Goal: Download file/media

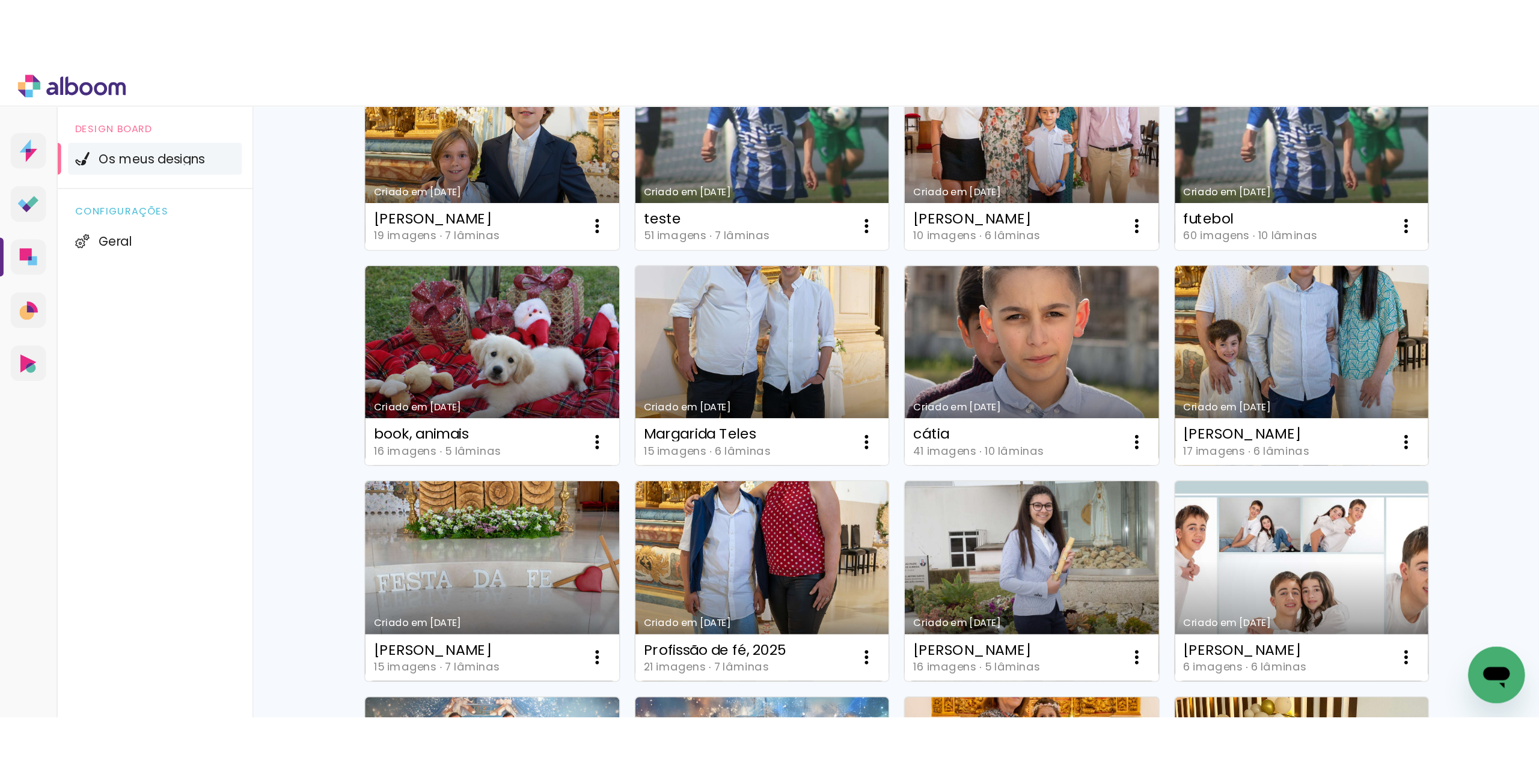
scroll to position [240, 0]
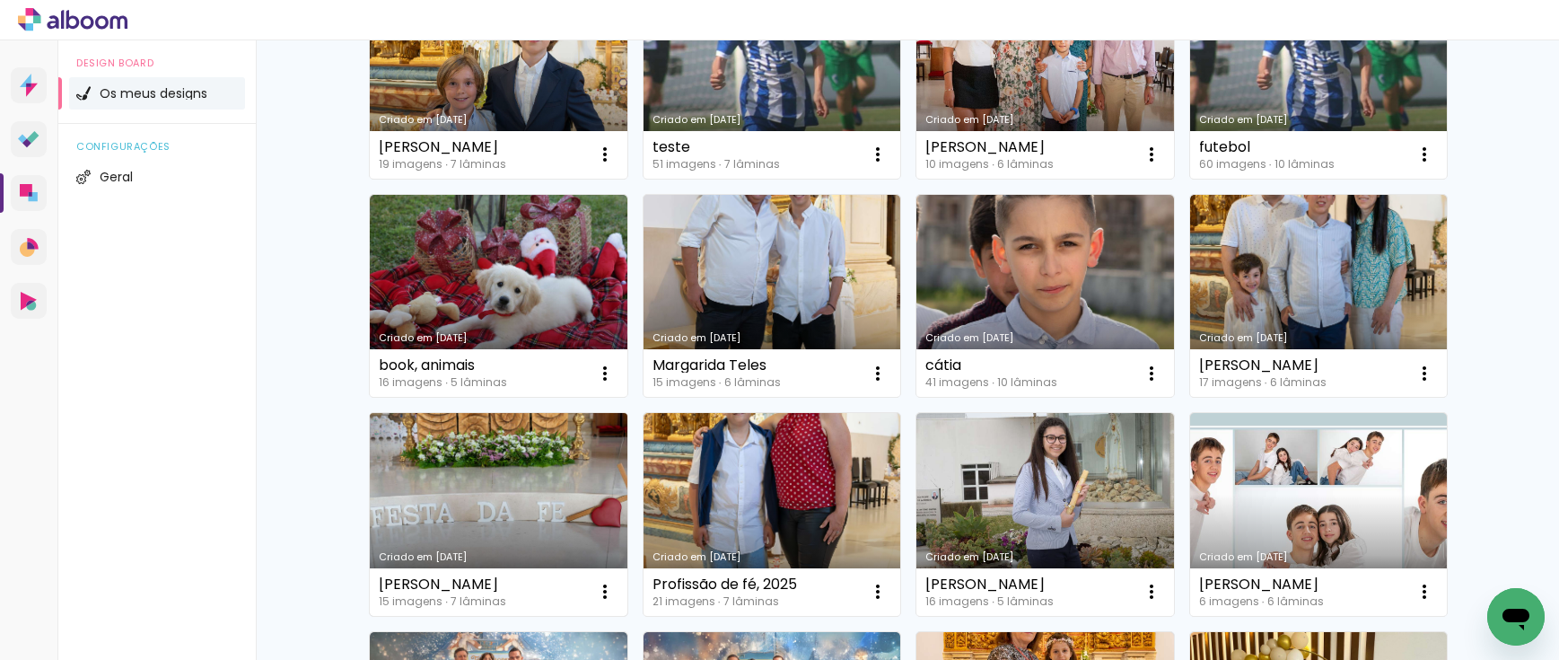
click at [531, 489] on link "Criado em [DATE]" at bounding box center [499, 514] width 258 height 203
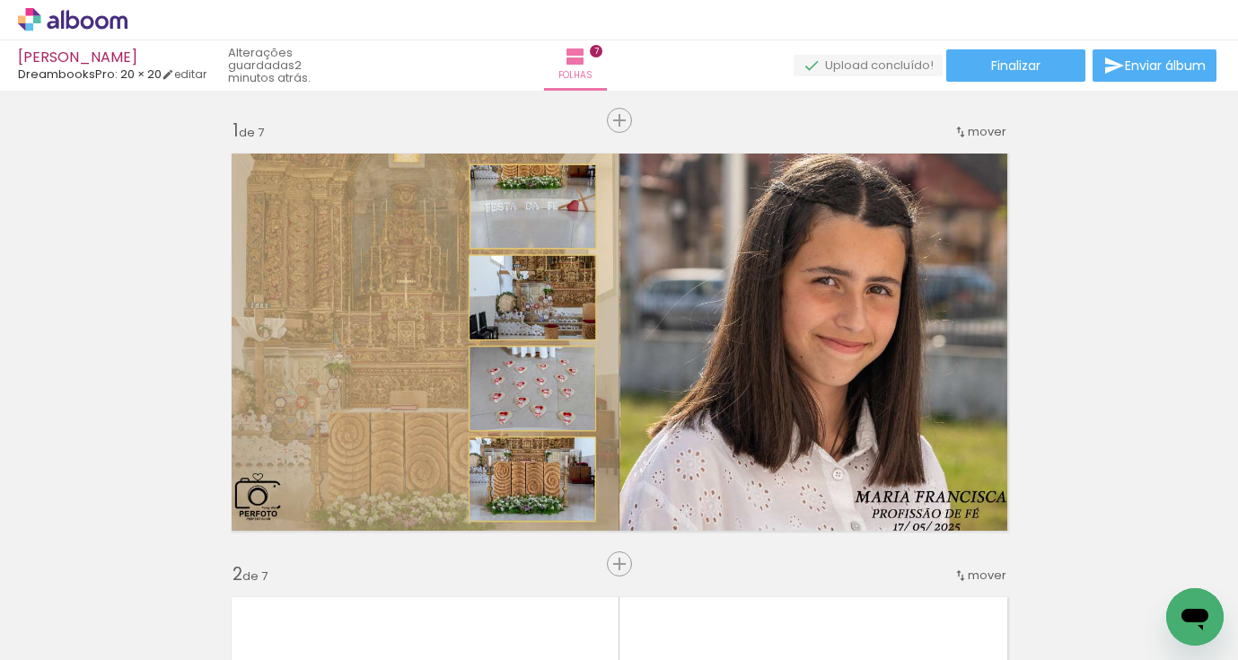
click at [220, 609] on div at bounding box center [179, 599] width 81 height 60
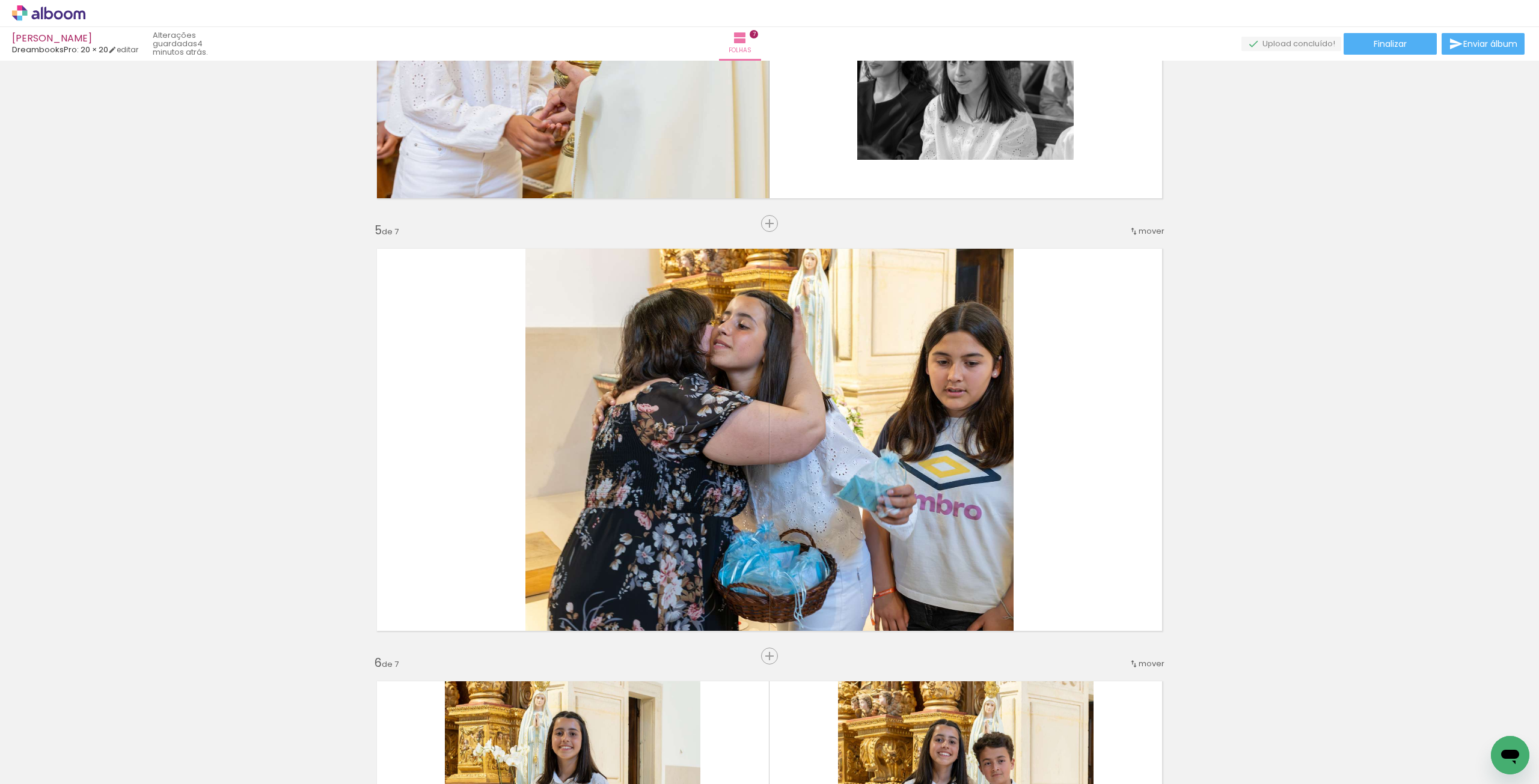
scroll to position [1622, 0]
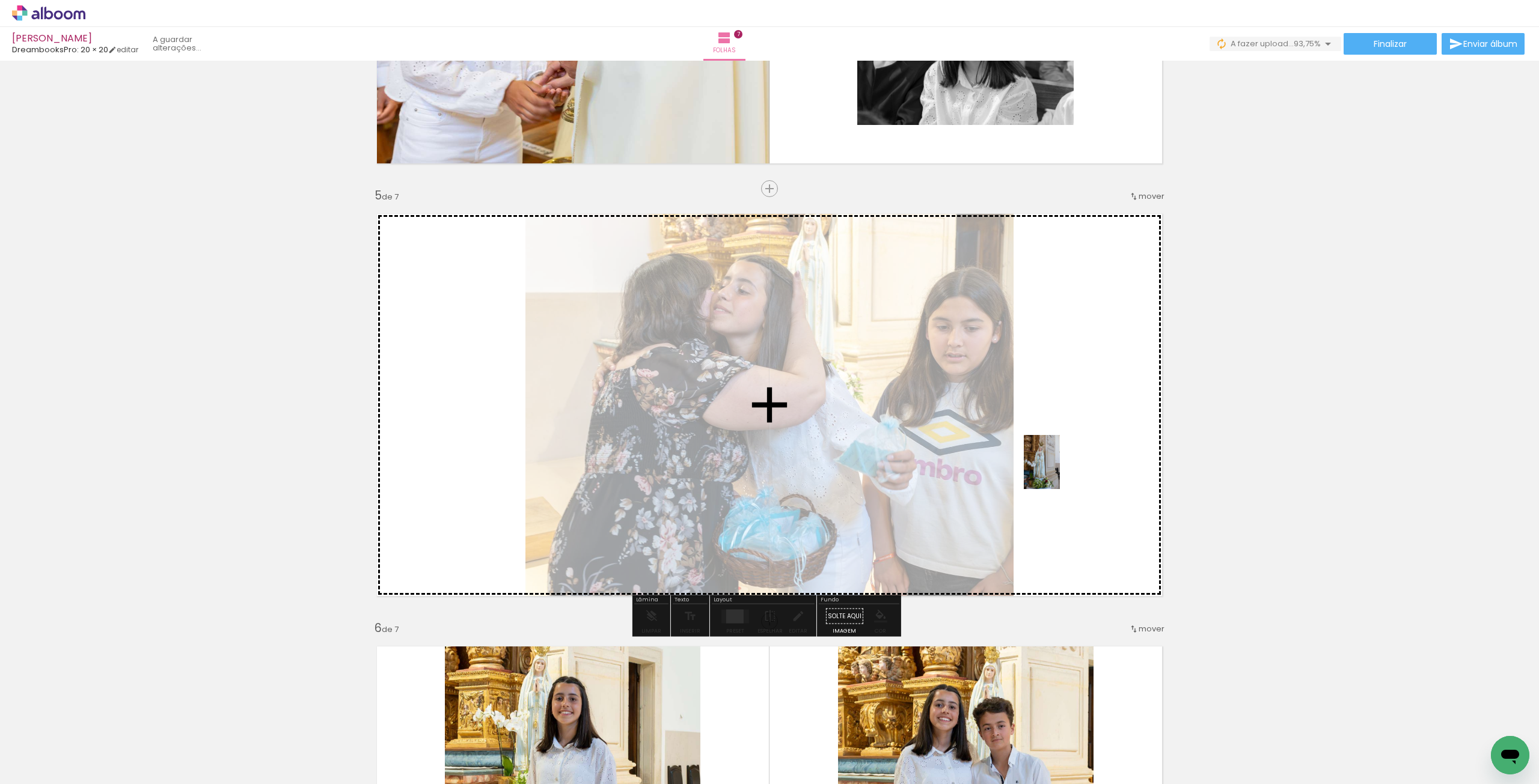
drag, startPoint x: 1135, startPoint y: 742, endPoint x: 1059, endPoint y: 471, distance: 281.5
click at [1043, 441] on quentale-workspace at bounding box center [770, 392] width 1539 height 784
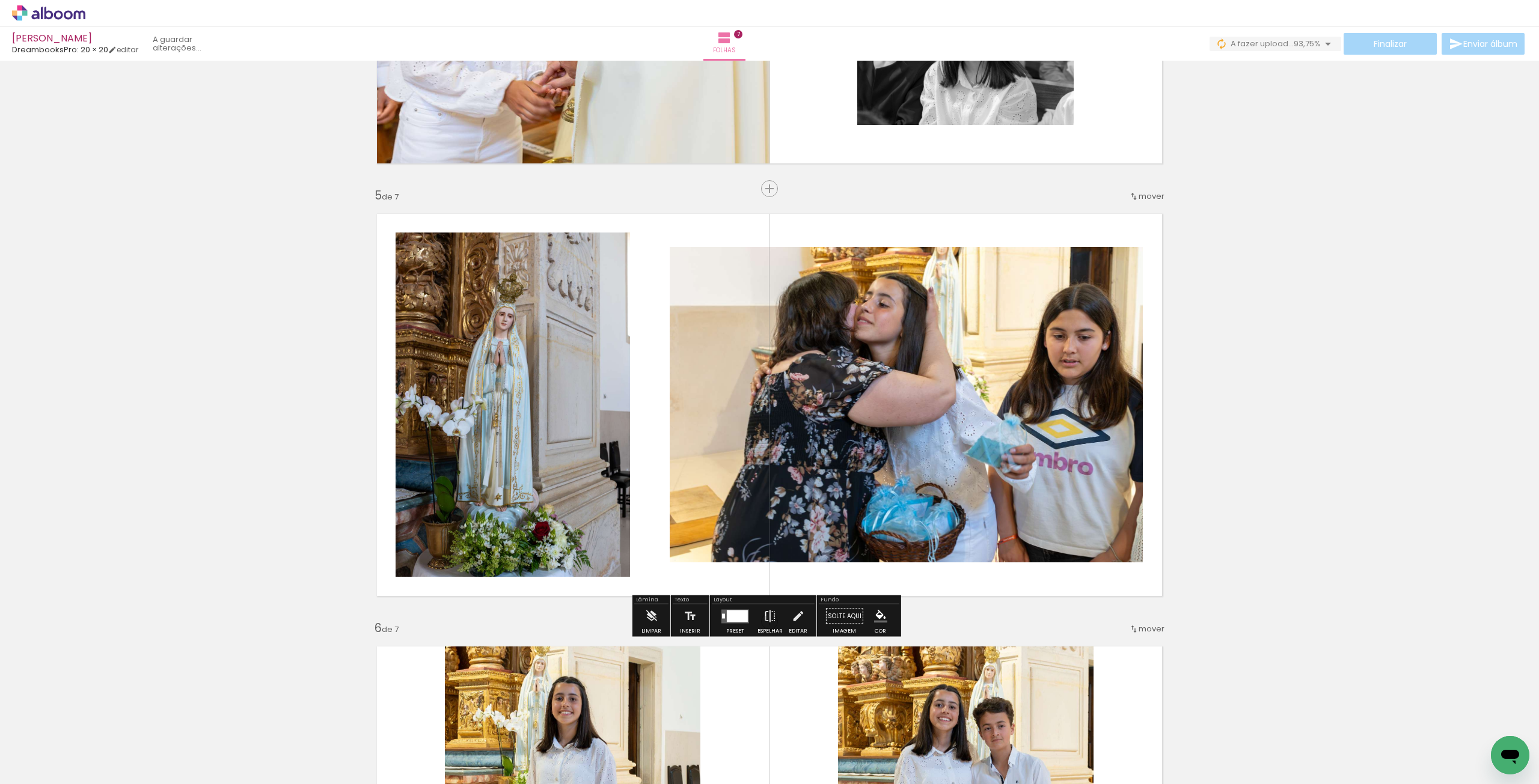
click at [763, 441] on iron-icon at bounding box center [770, 617] width 13 height 24
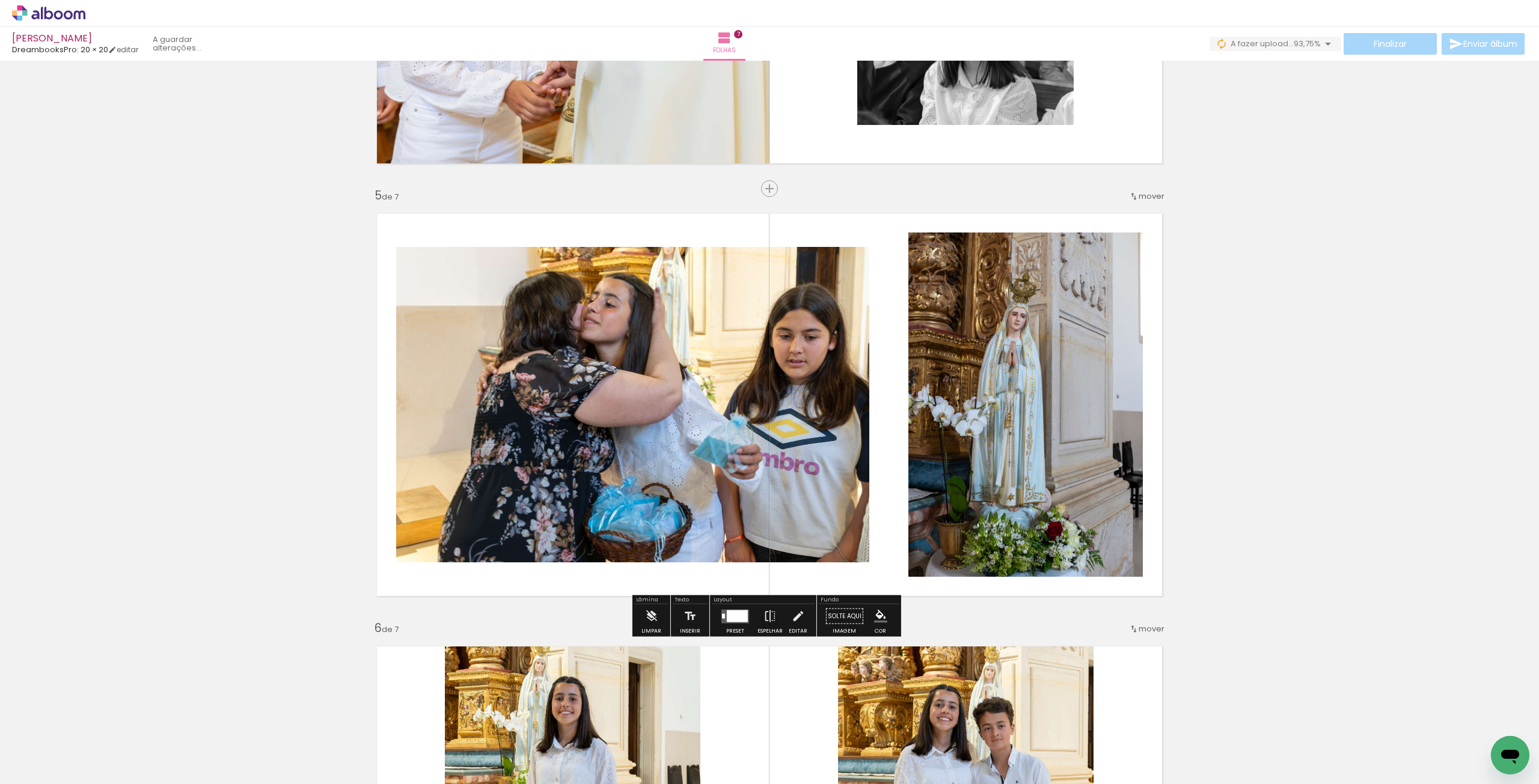
click at [731, 441] on div at bounding box center [737, 616] width 21 height 12
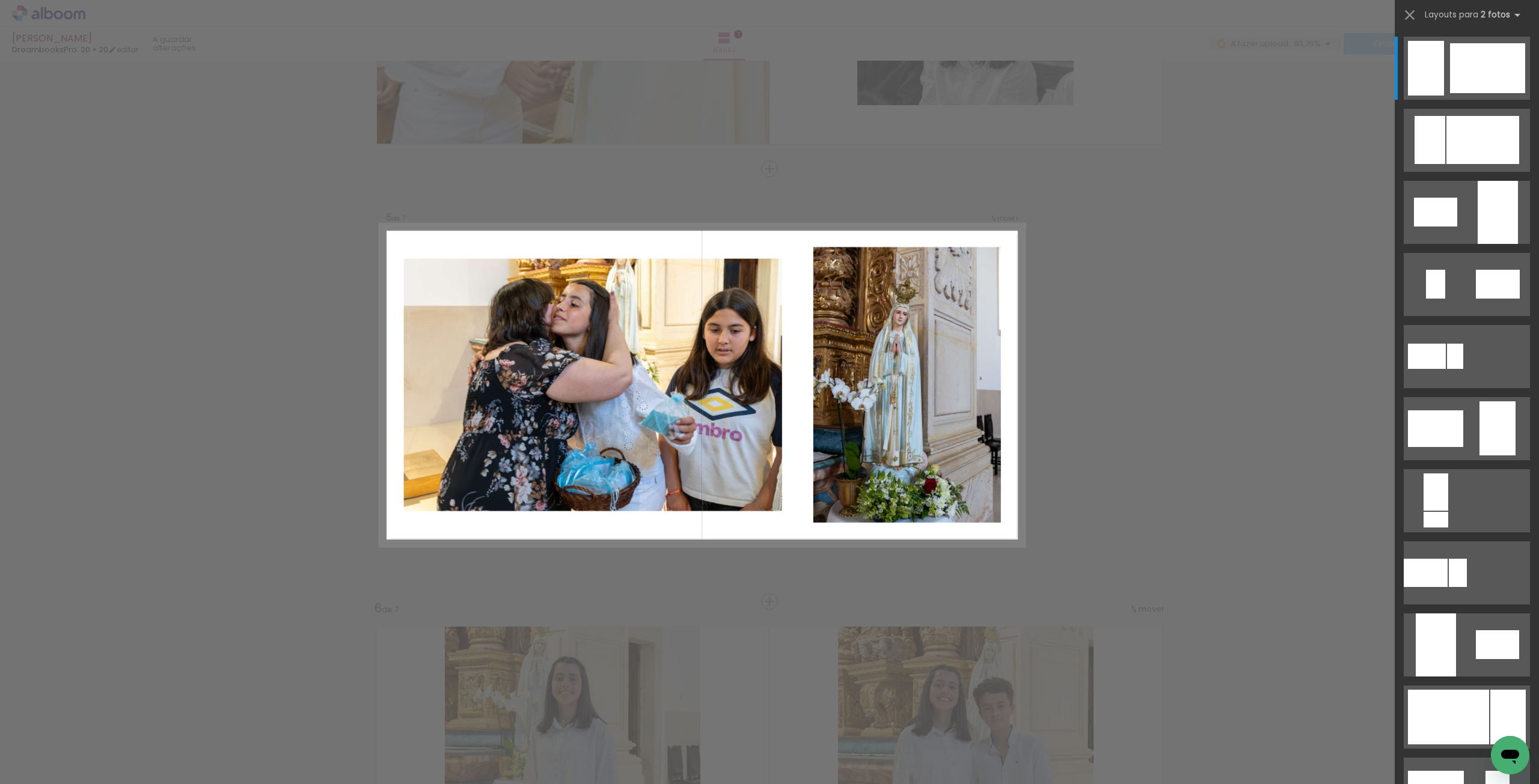
scroll to position [1643, 0]
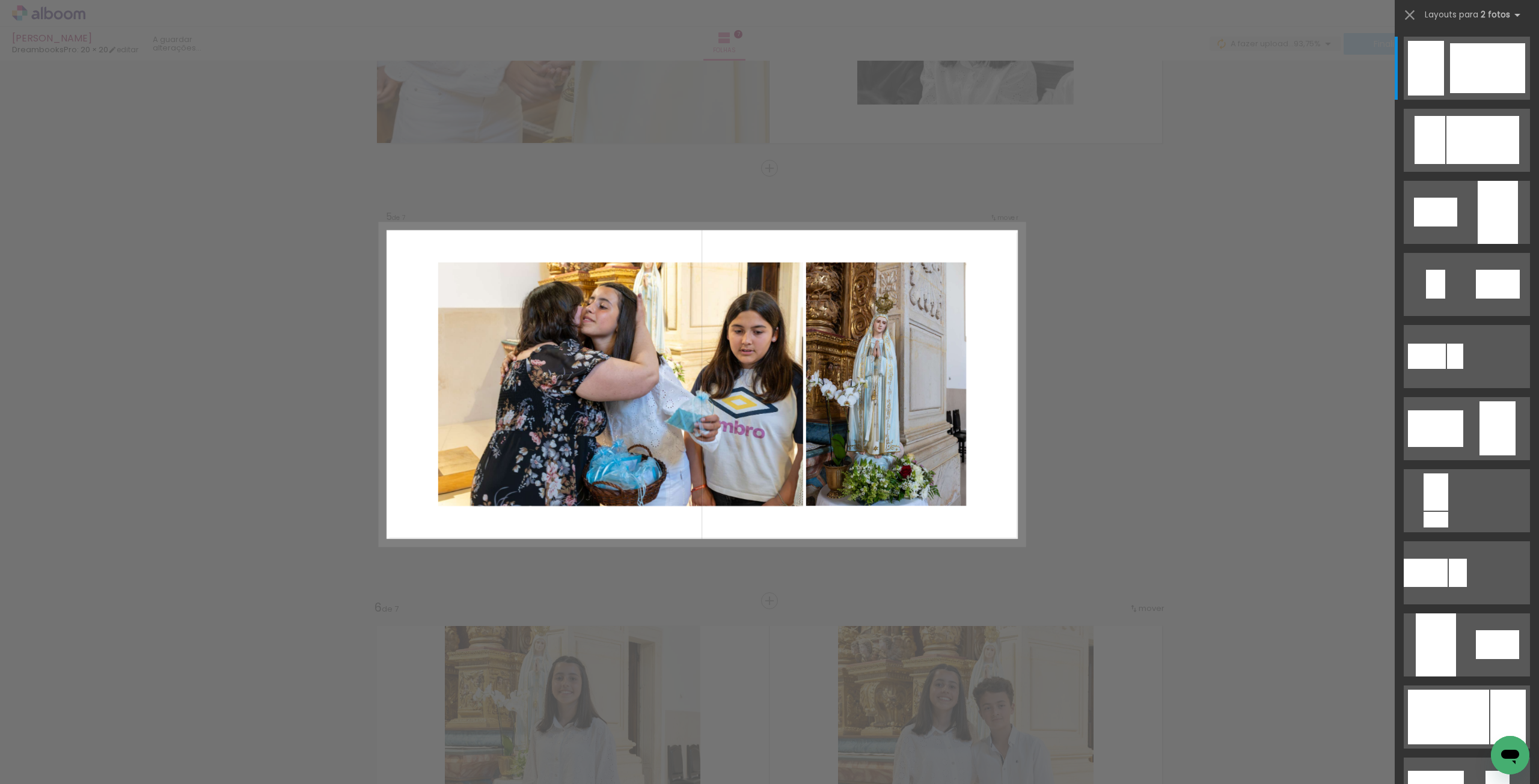
click at [630, 394] on quentale-photo at bounding box center [620, 384] width 365 height 244
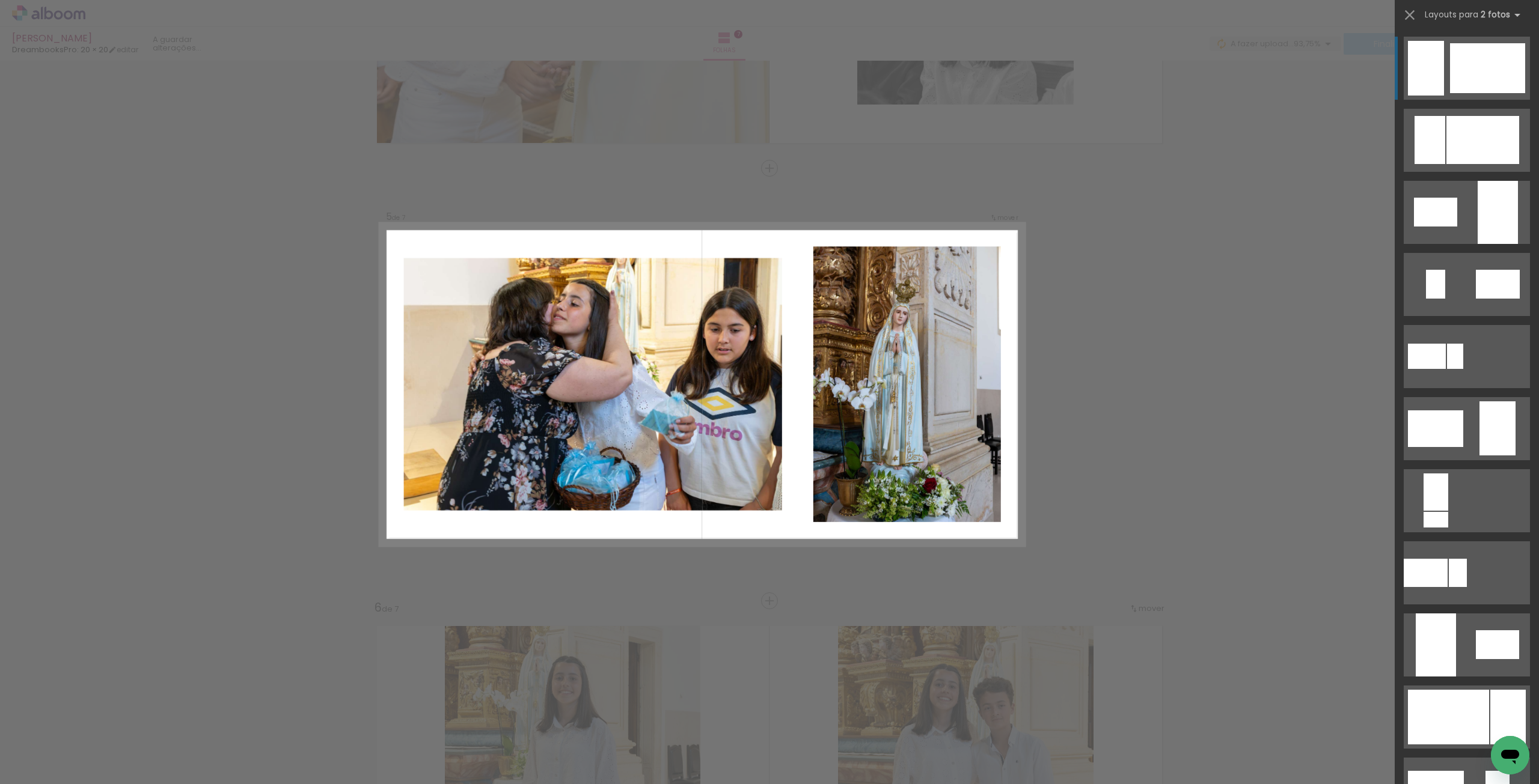
click at [708, 405] on quentale-photo at bounding box center [592, 384] width 378 height 252
click at [1043, 441] on div "Confirmar Cancelar" at bounding box center [770, 163] width 1539 height 3490
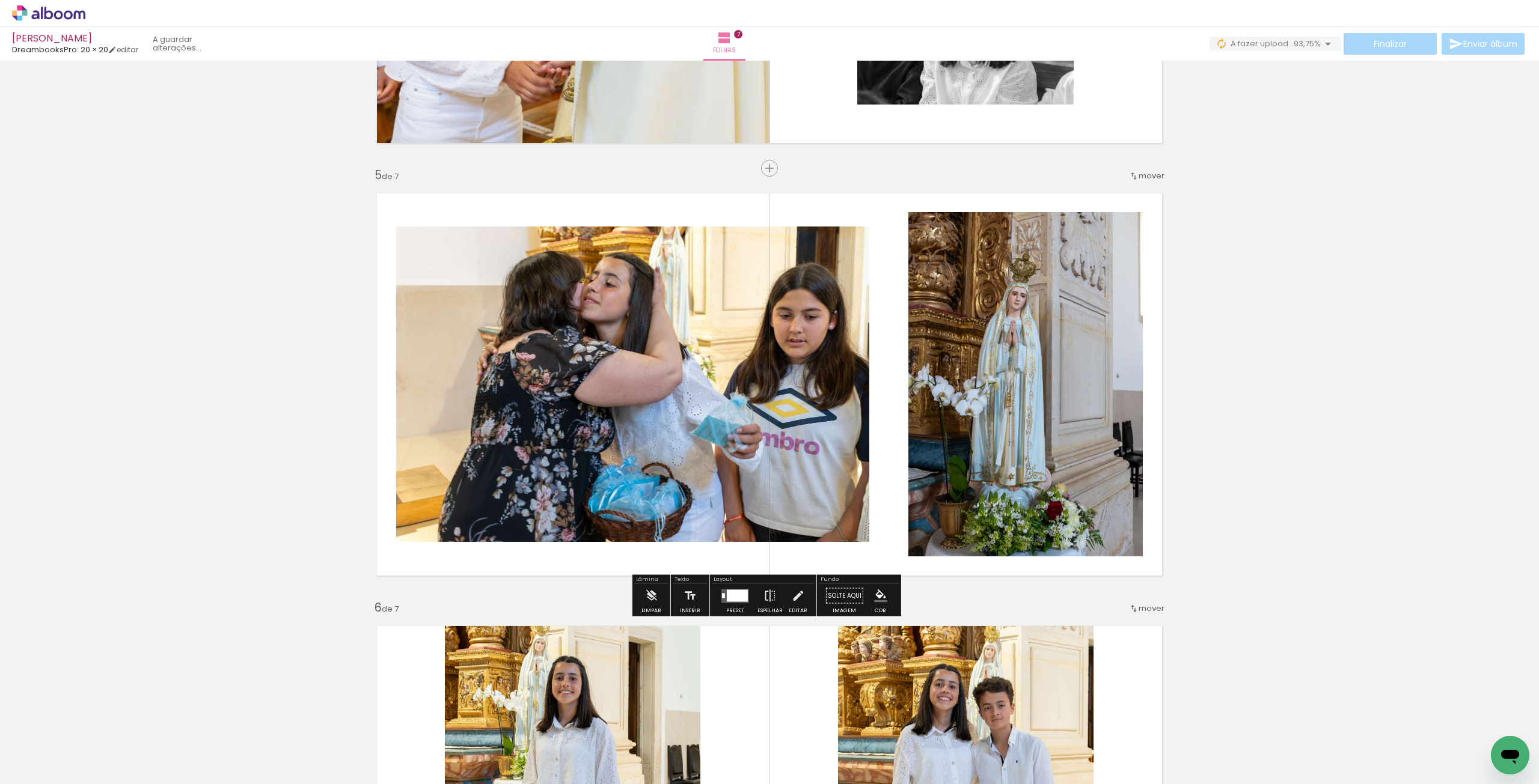
click at [734, 441] on quentale-layouter at bounding box center [735, 596] width 27 height 14
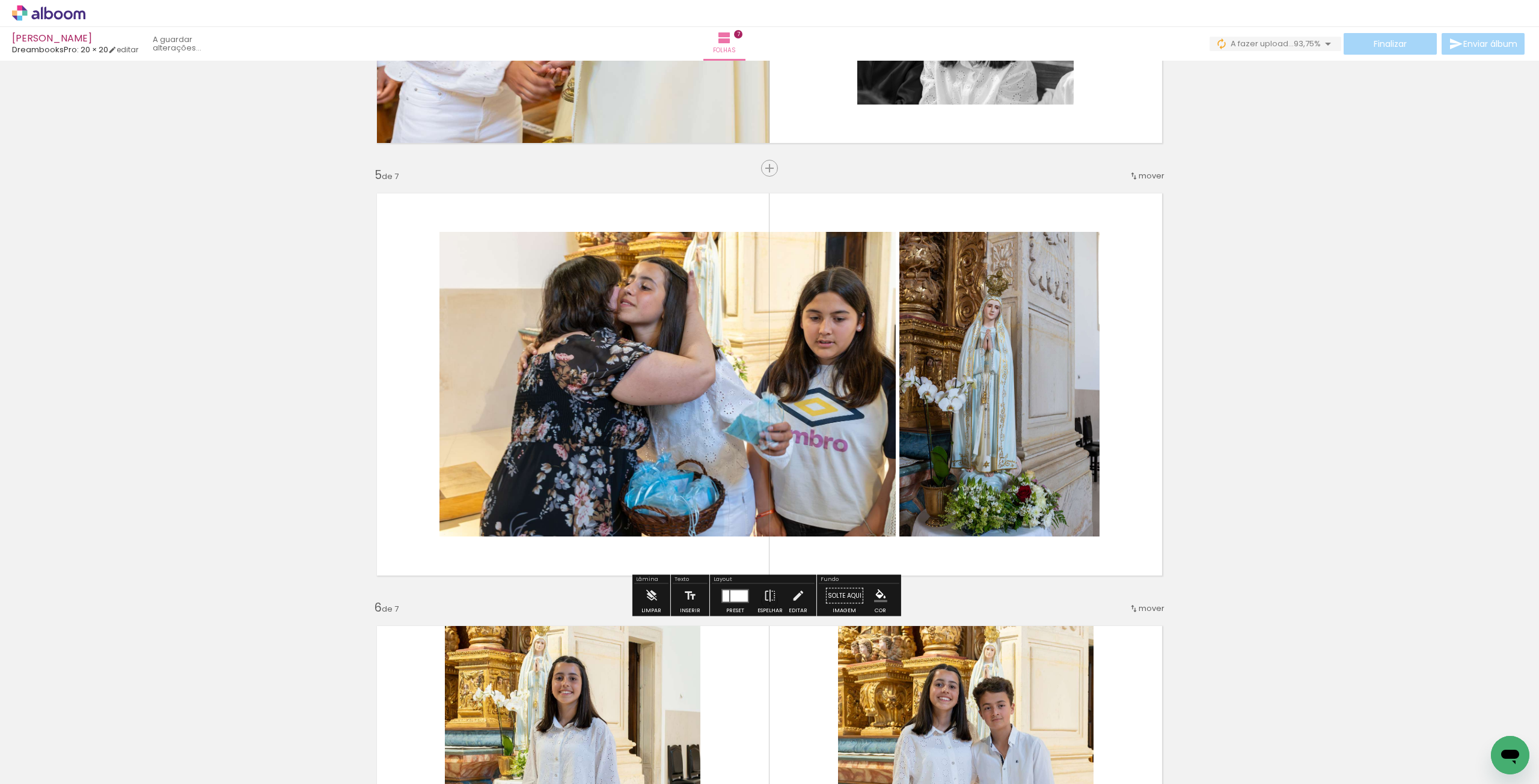
click at [707, 395] on quentale-photo at bounding box center [667, 384] width 456 height 305
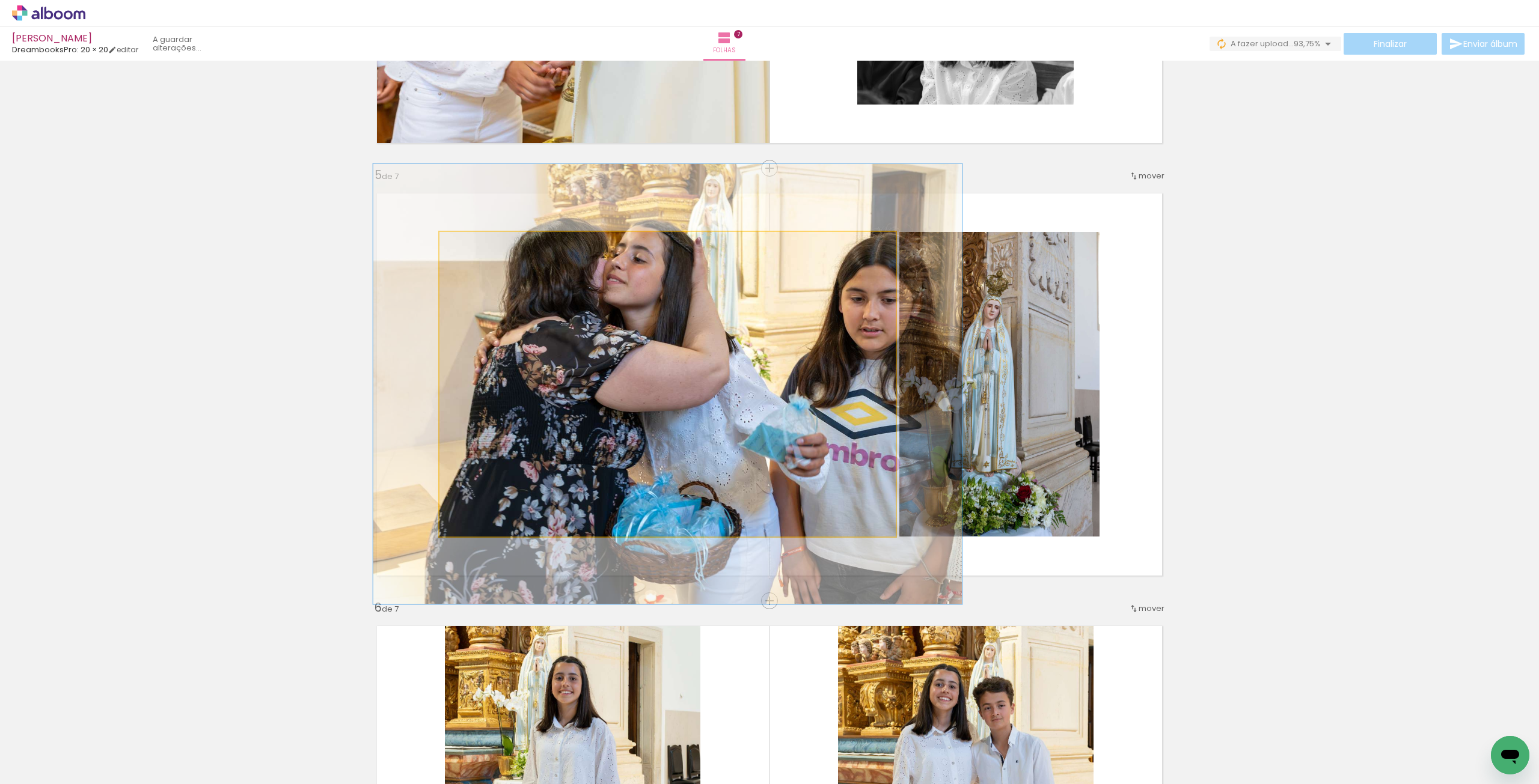
drag, startPoint x: 469, startPoint y: 247, endPoint x: 482, endPoint y: 250, distance: 13.3
click at [482, 250] on div at bounding box center [480, 244] width 19 height 19
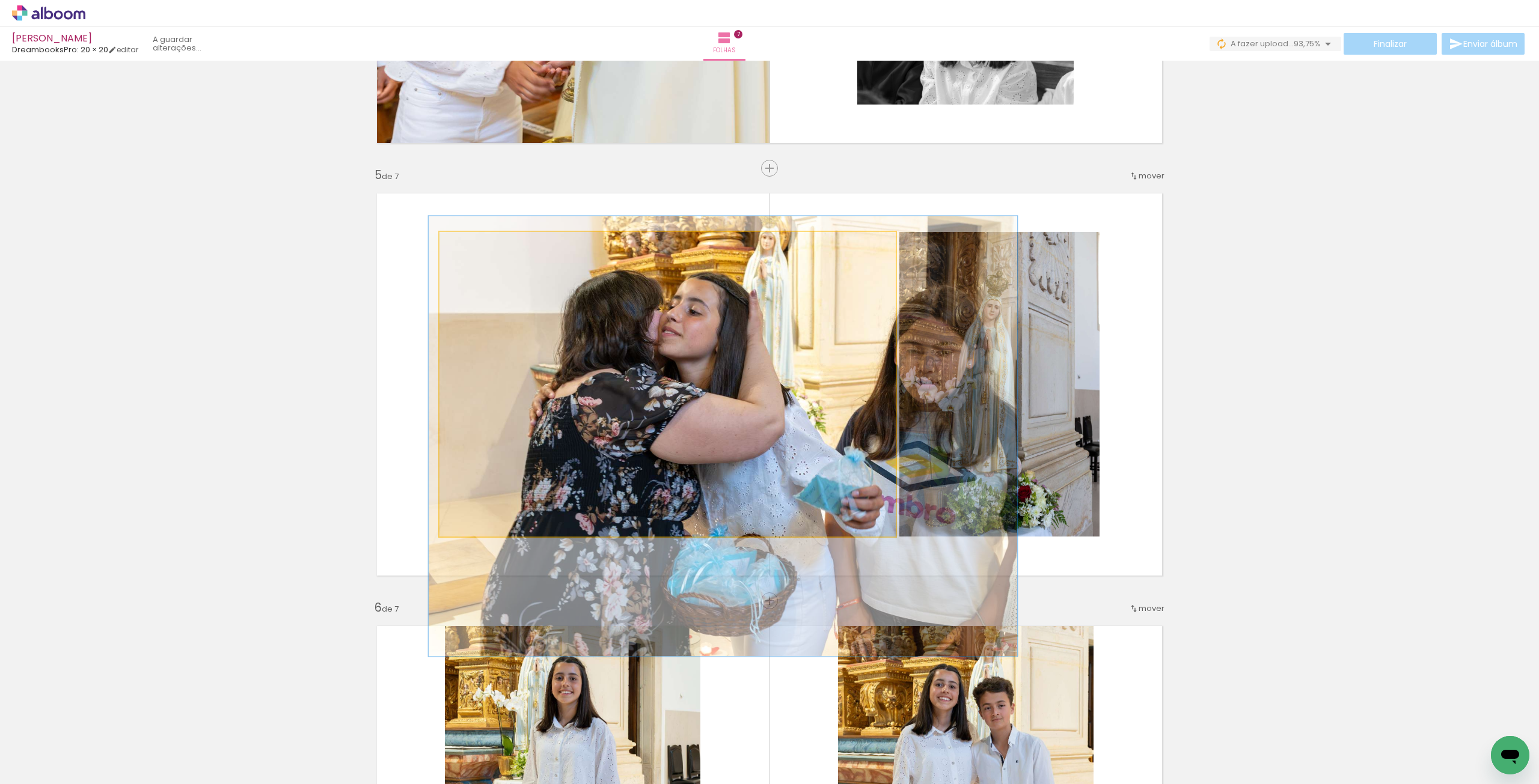
drag, startPoint x: 651, startPoint y: 354, endPoint x: 703, endPoint y: 405, distance: 72.8
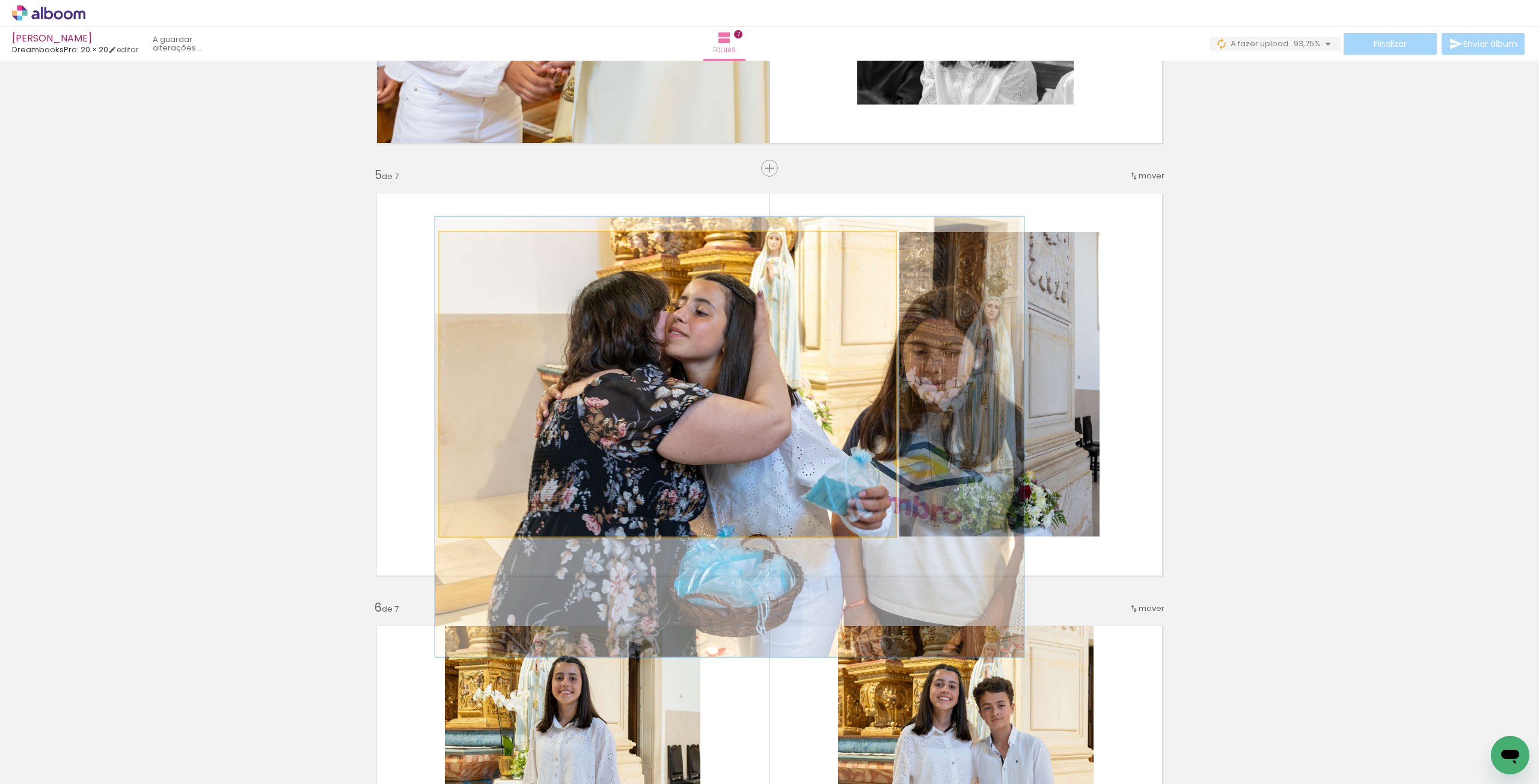
drag, startPoint x: 705, startPoint y: 405, endPoint x: 711, endPoint y: 406, distance: 6.1
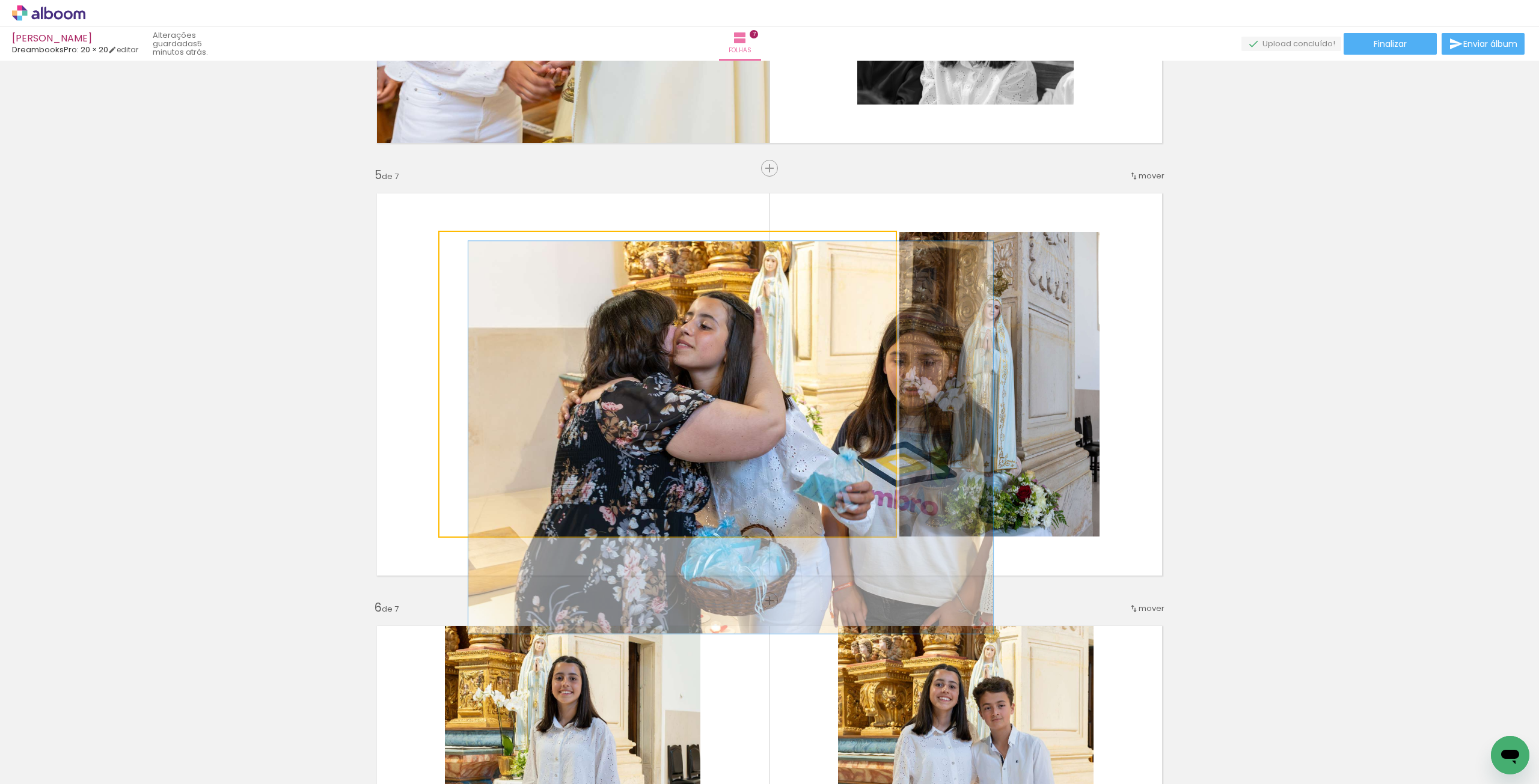
drag, startPoint x: 477, startPoint y: 246, endPoint x: 474, endPoint y: 255, distance: 9.5
click at [469, 248] on div at bounding box center [475, 244] width 11 height 11
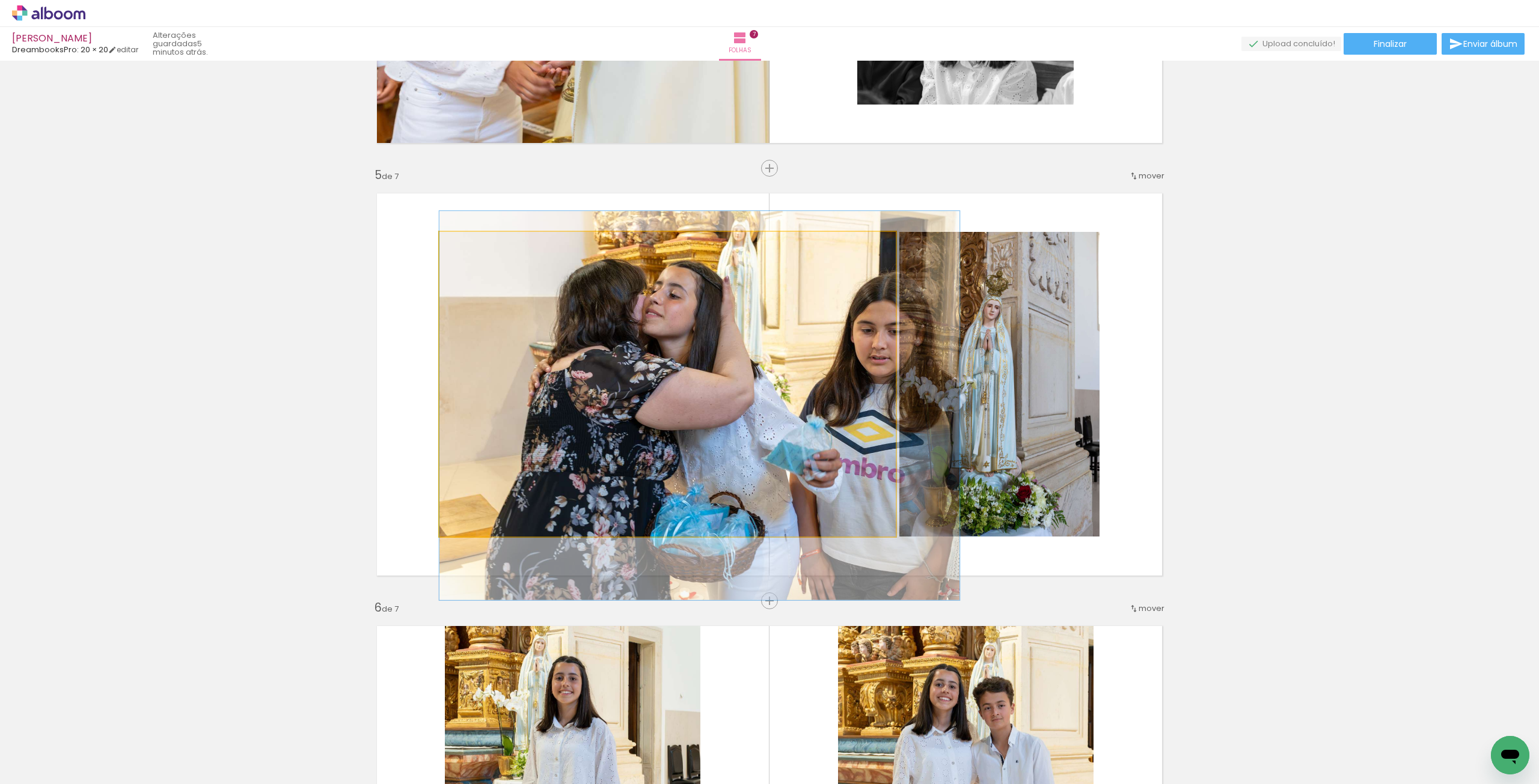
drag, startPoint x: 669, startPoint y: 390, endPoint x: 683, endPoint y: 355, distance: 37.7
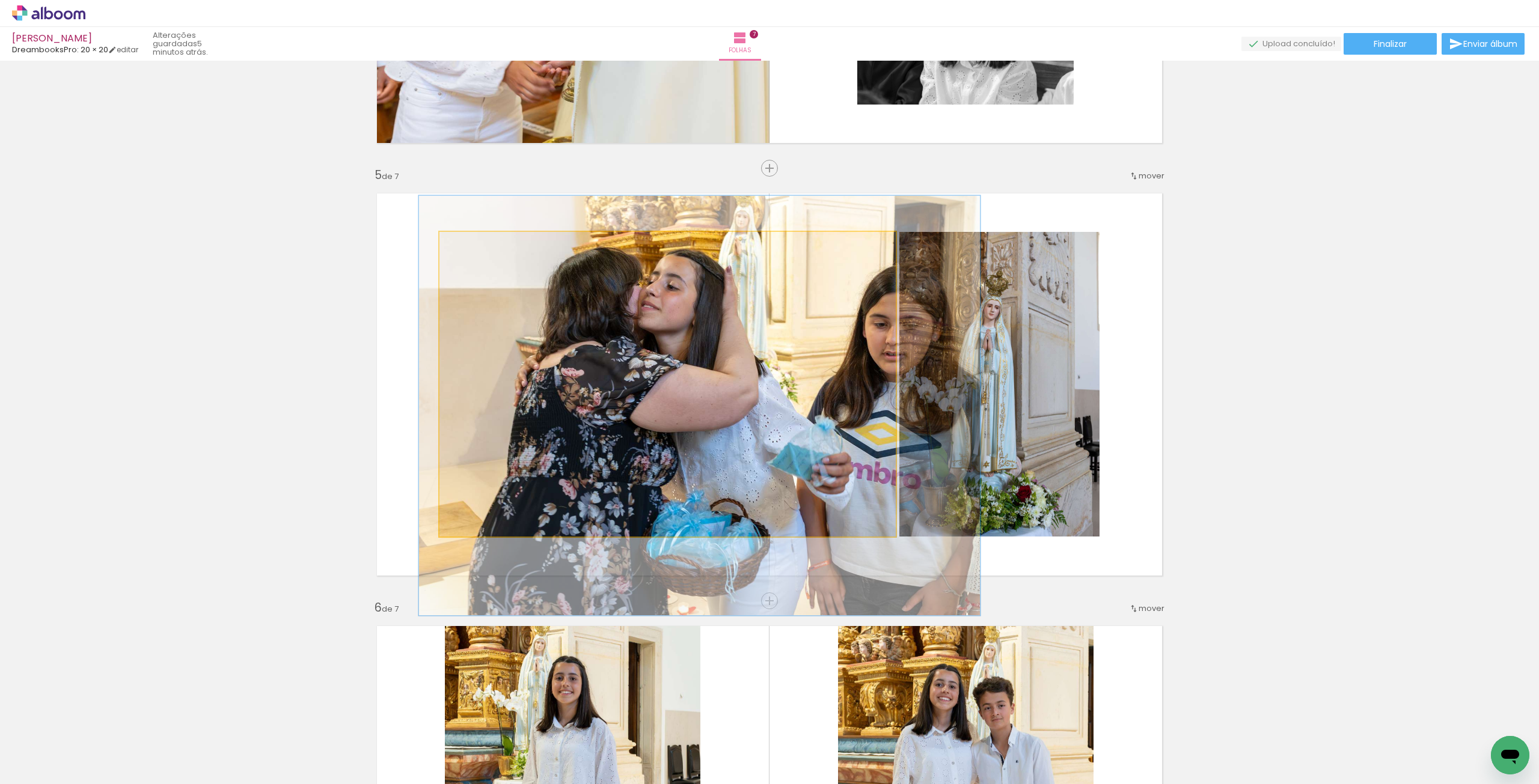
click at [478, 249] on div at bounding box center [478, 244] width 19 height 19
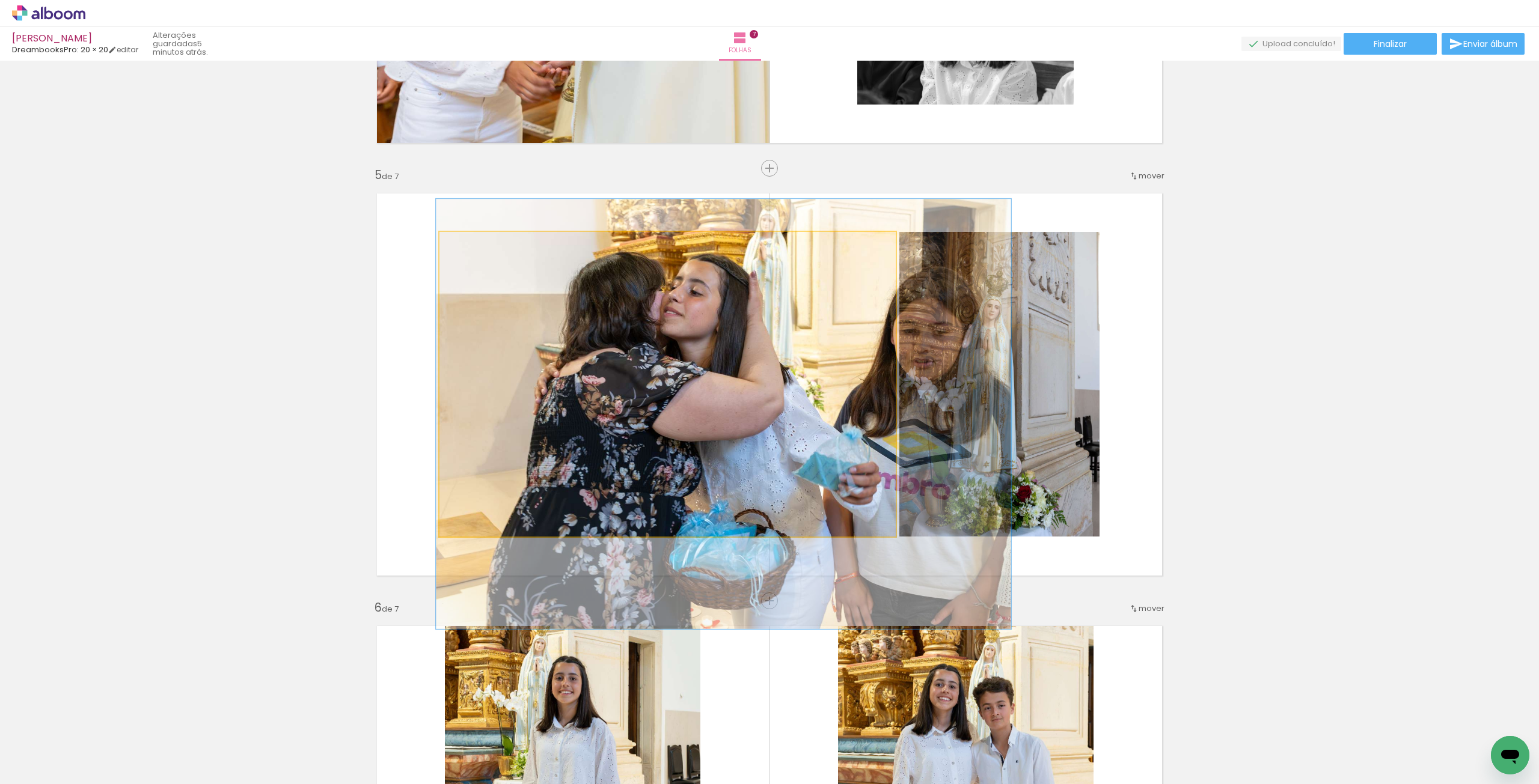
drag, startPoint x: 633, startPoint y: 331, endPoint x: 654, endPoint y: 337, distance: 21.8
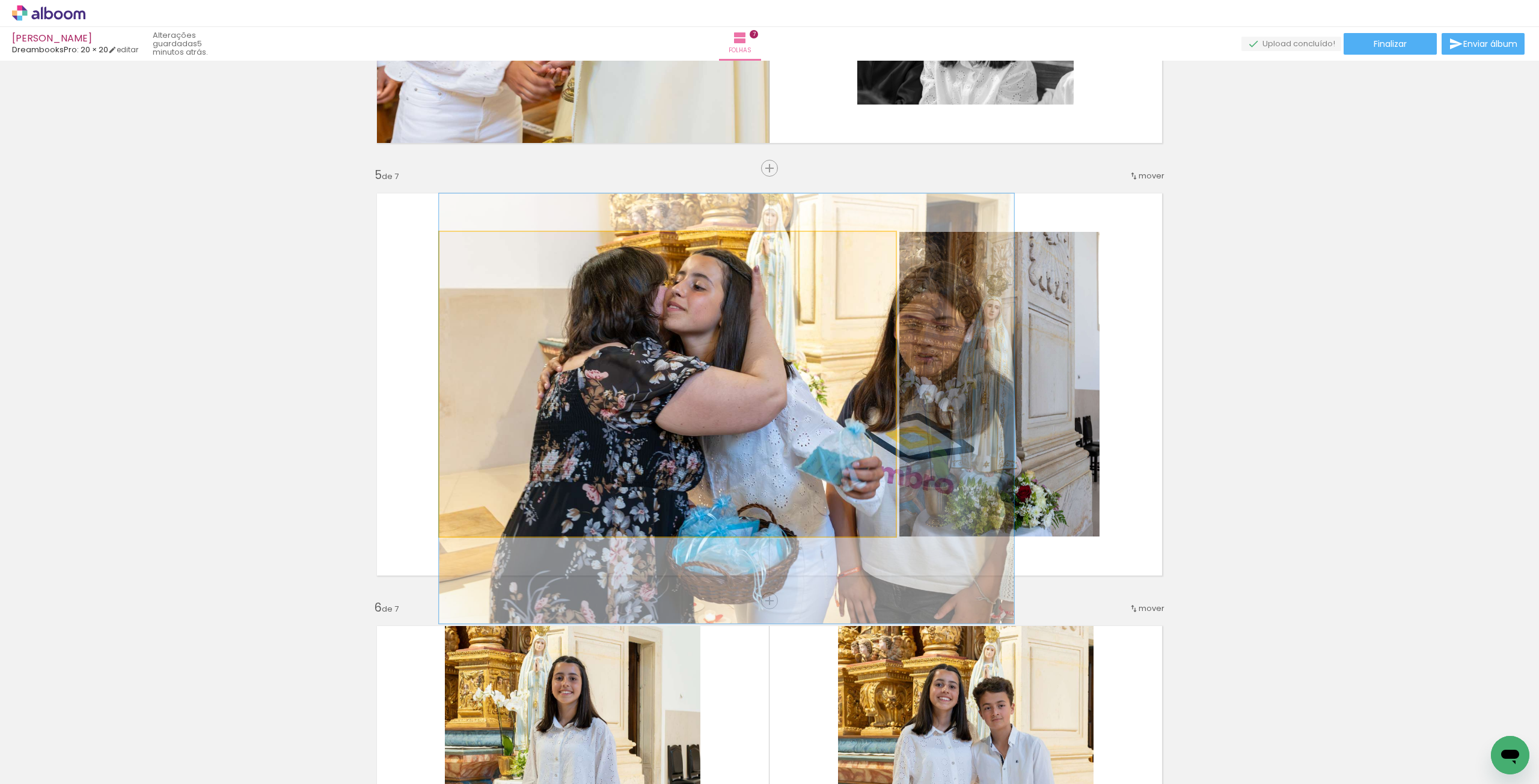
drag, startPoint x: 654, startPoint y: 339, endPoint x: 656, endPoint y: 330, distance: 9.2
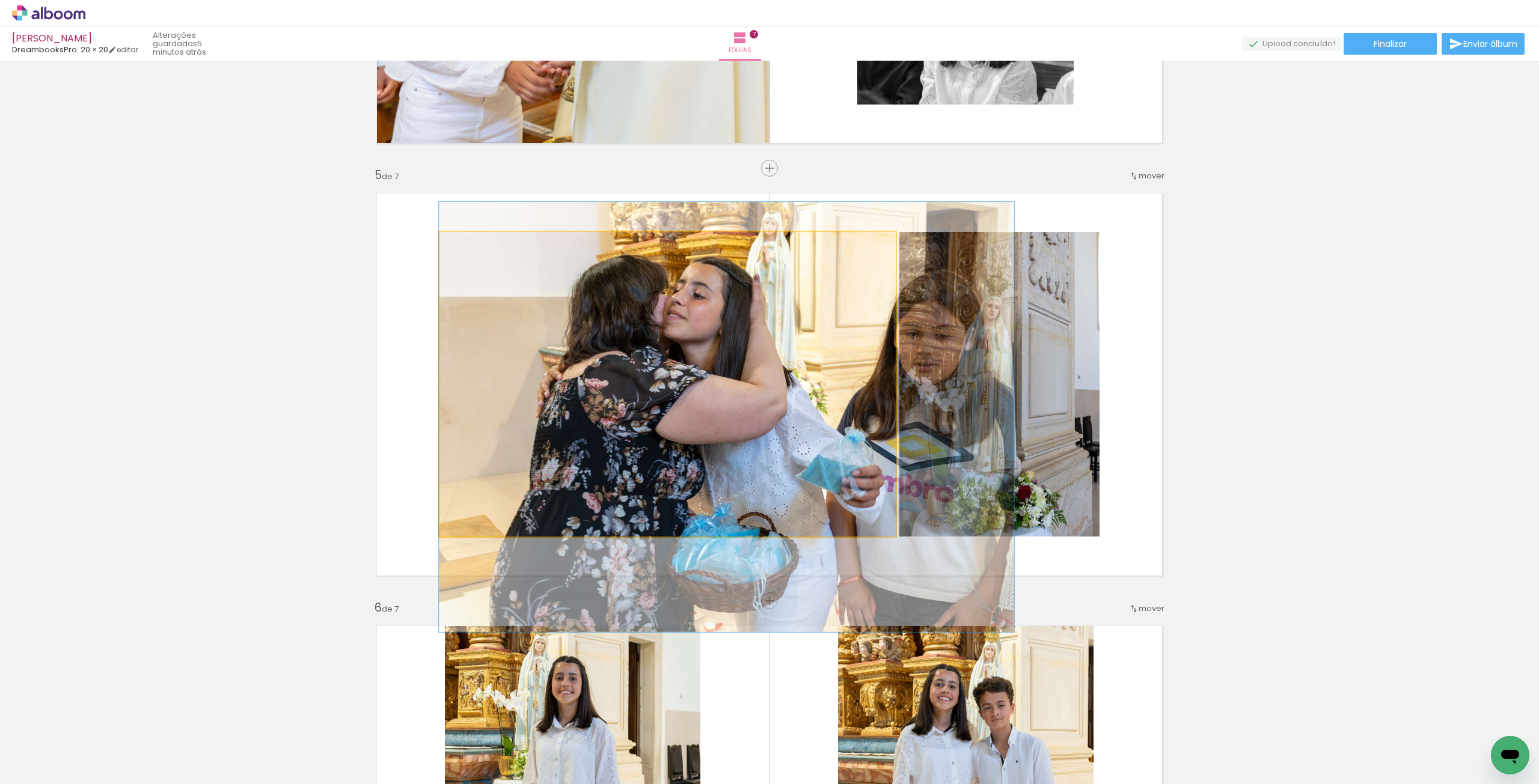
drag, startPoint x: 664, startPoint y: 351, endPoint x: 717, endPoint y: 363, distance: 54.3
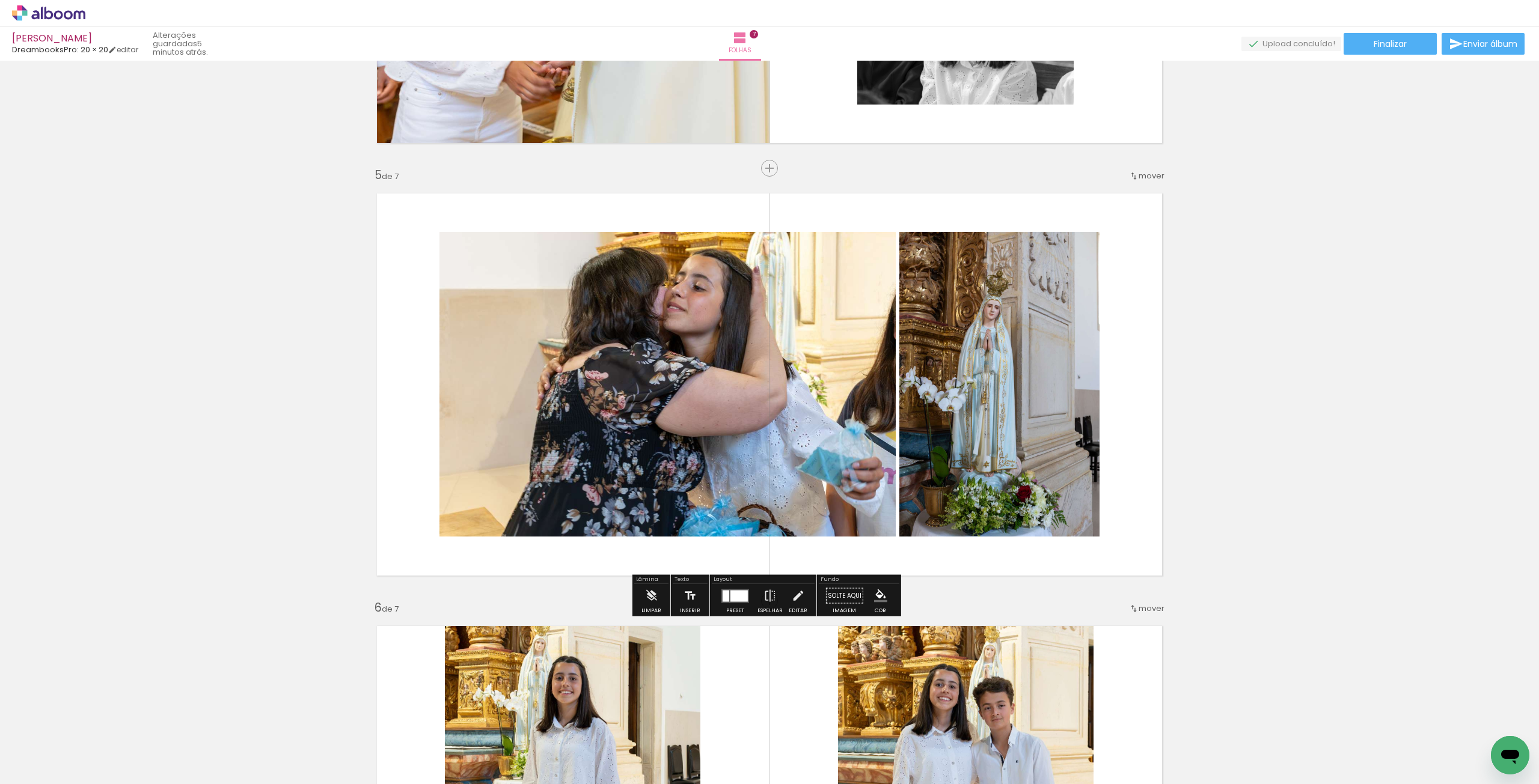
click at [1043, 389] on div "Inserir folha 1 de 7 Inserir folha 2 de 7 Inserir folha 3 de 7 Inserir folha 4 …" at bounding box center [770, 153] width 1539 height 3462
click at [216, 441] on div "Inserir folha 1 de 7 Inserir folha 2 de 7 Inserir folha 3 de 7 Inserir folha 4 …" at bounding box center [770, 153] width 1539 height 3462
click at [731, 441] on div at bounding box center [739, 595] width 17 height 11
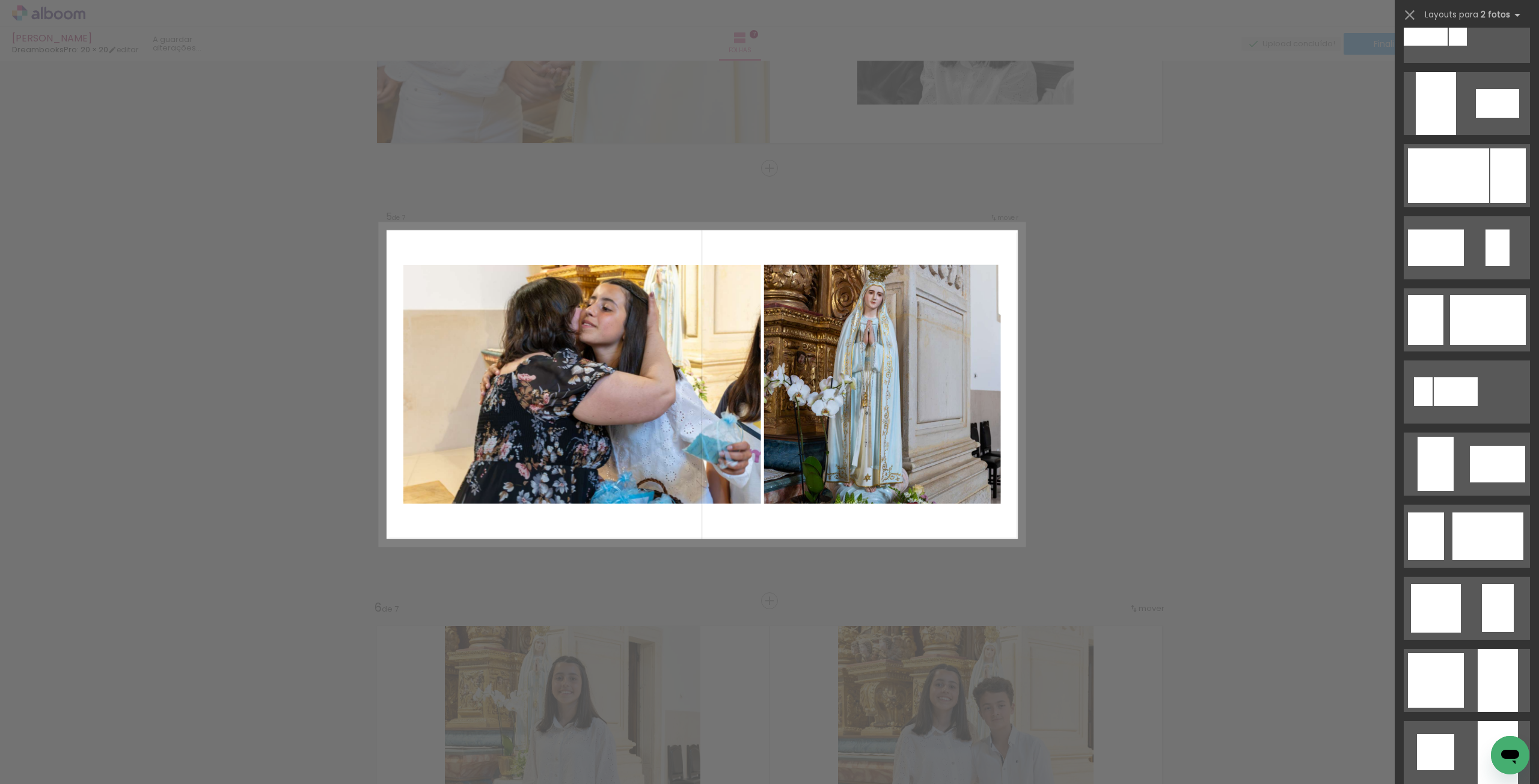
scroll to position [960, 0]
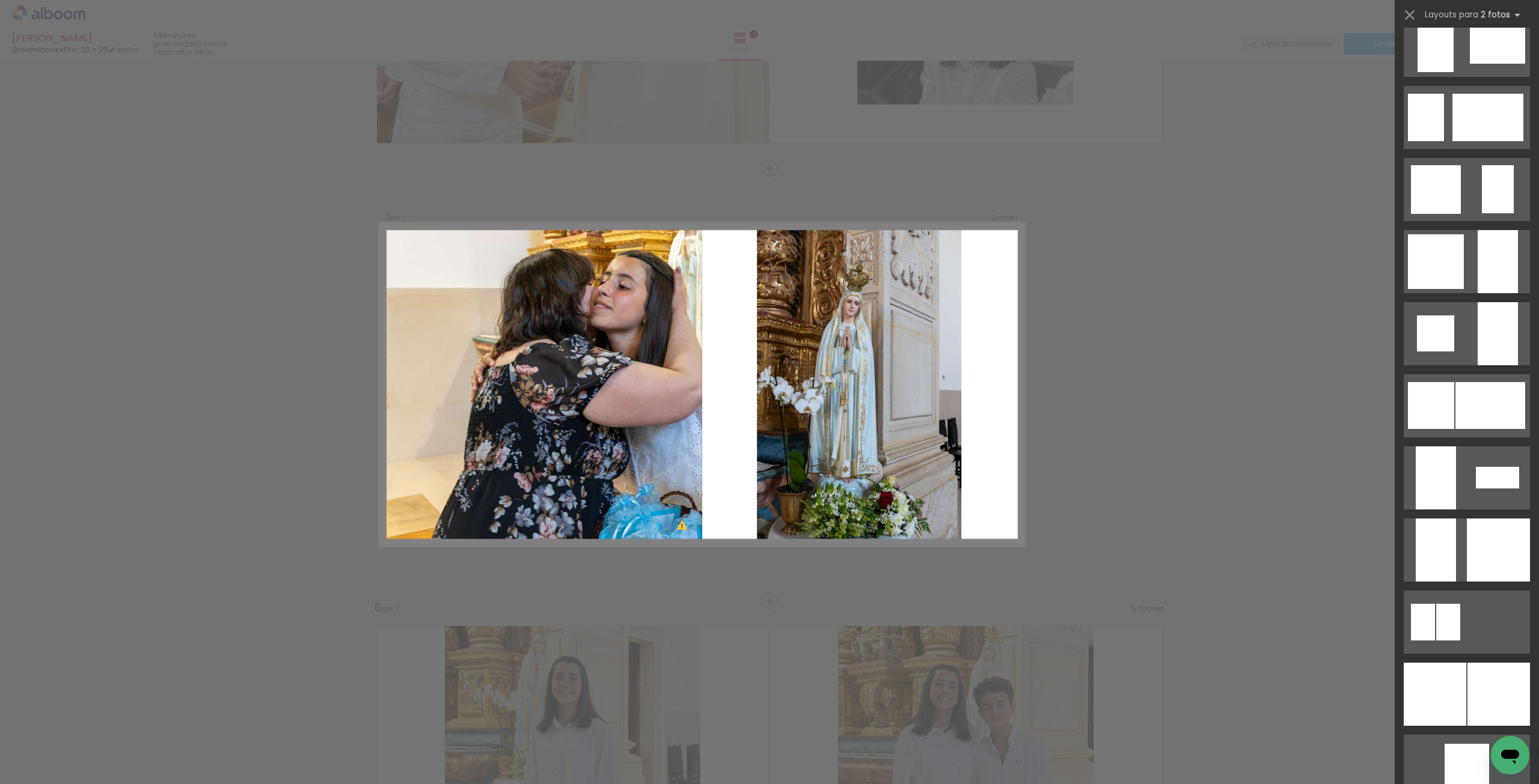
click at [604, 421] on quentale-photo at bounding box center [540, 384] width 322 height 322
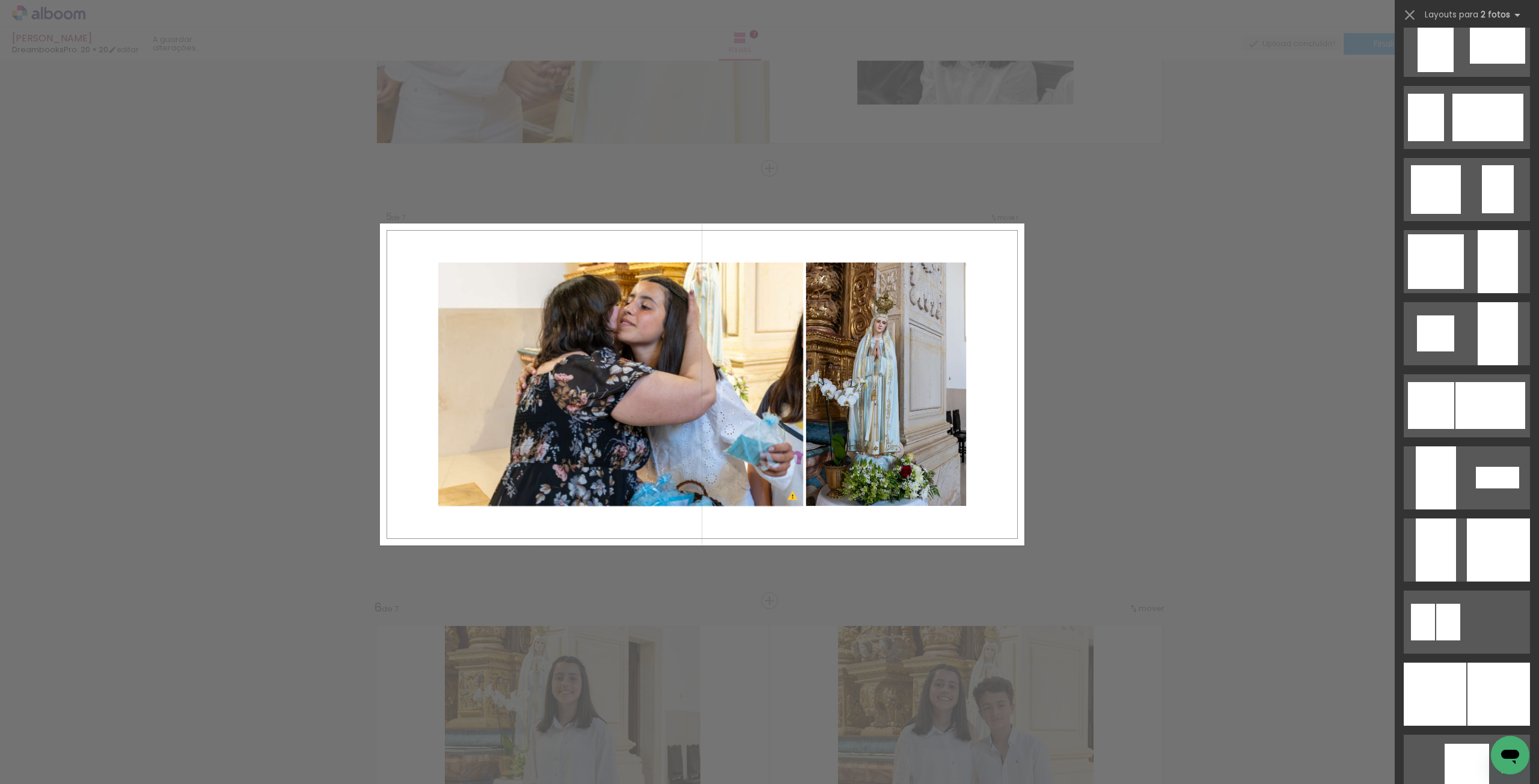
scroll to position [72, 0]
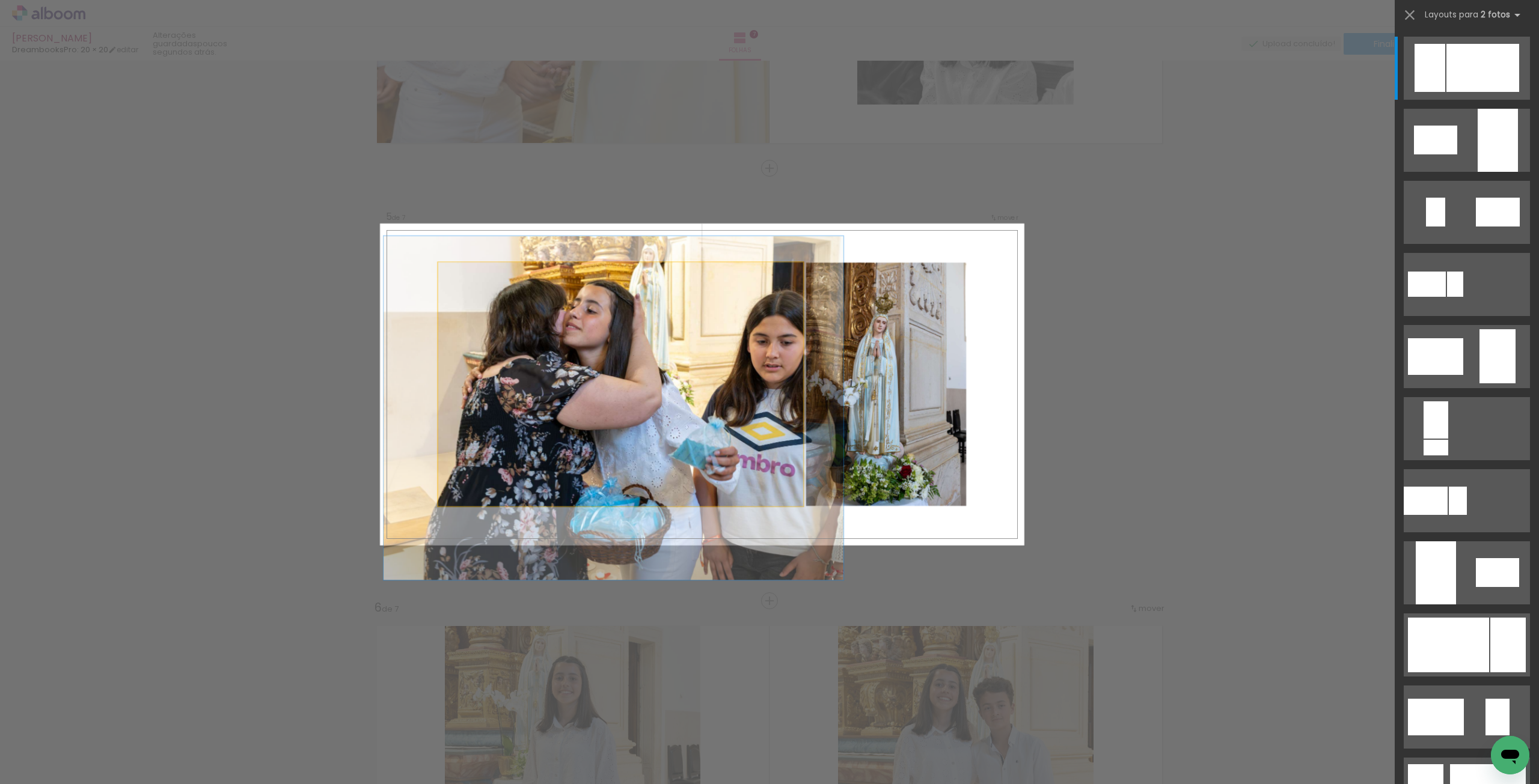
drag, startPoint x: 609, startPoint y: 379, endPoint x: 541, endPoint y: 384, distance: 68.2
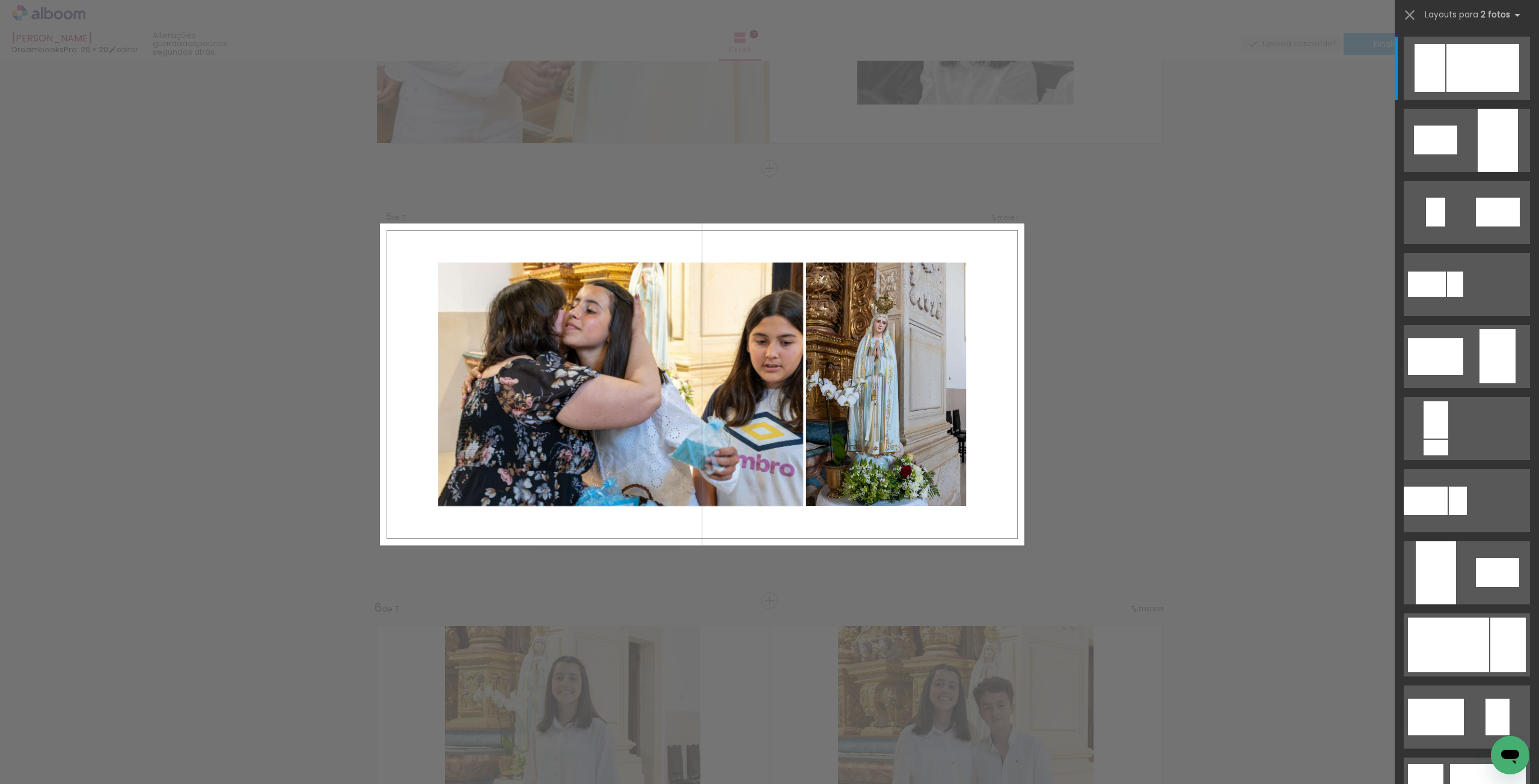
click at [577, 347] on quentale-photo at bounding box center [620, 384] width 365 height 244
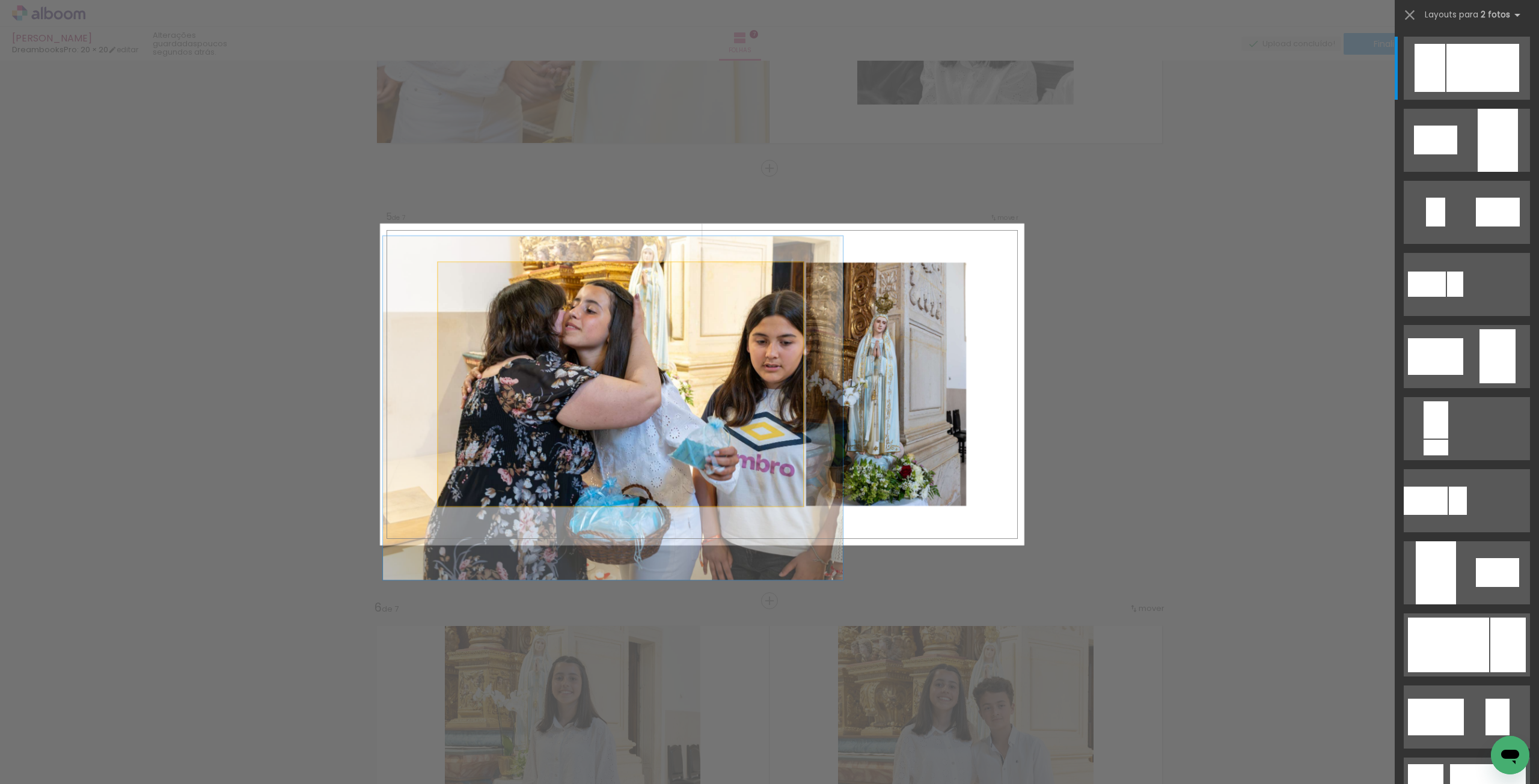
click at [534, 315] on quentale-photo at bounding box center [620, 384] width 365 height 244
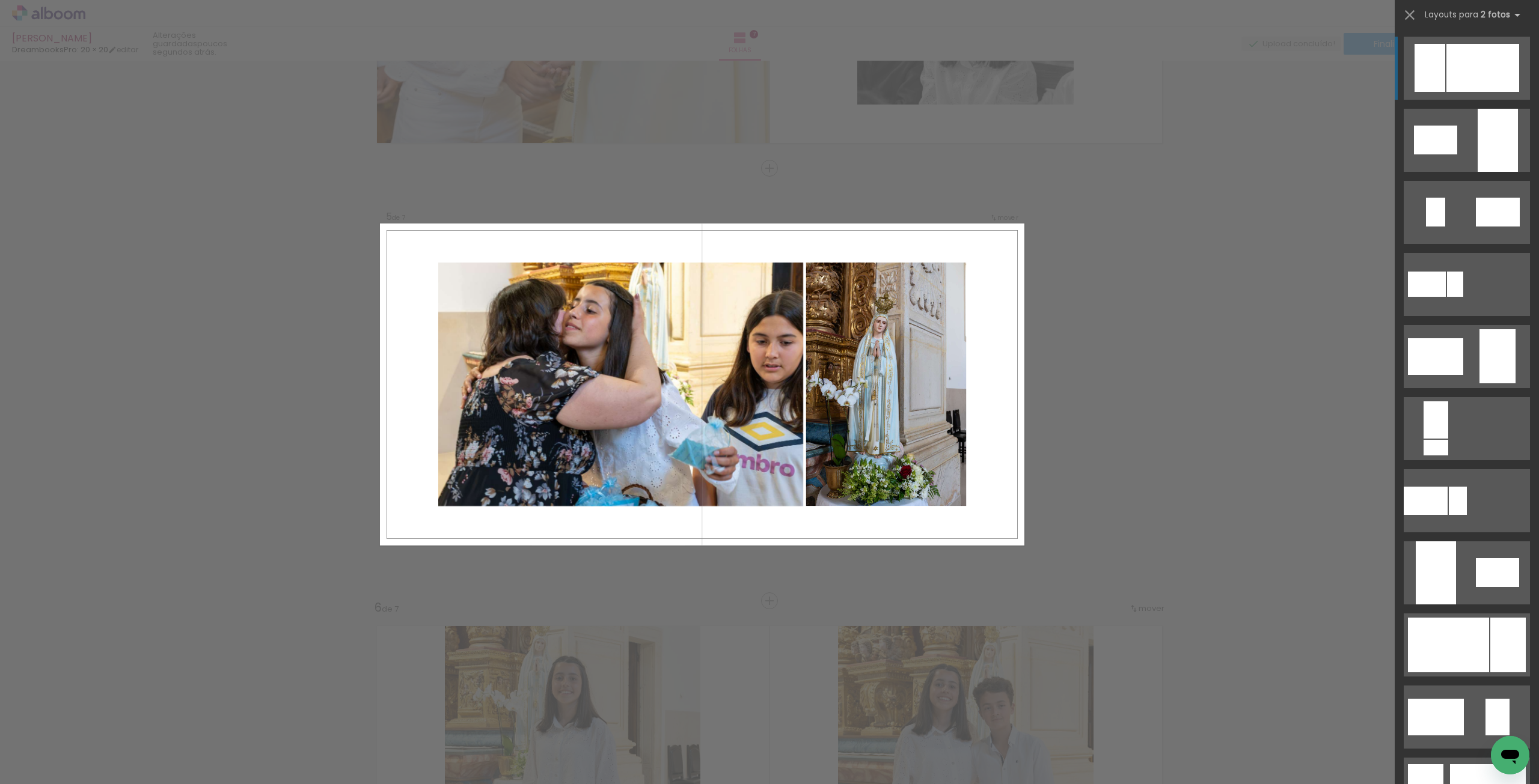
click at [1043, 409] on div "Confirmar Cancelar" at bounding box center [770, 163] width 1539 height 3490
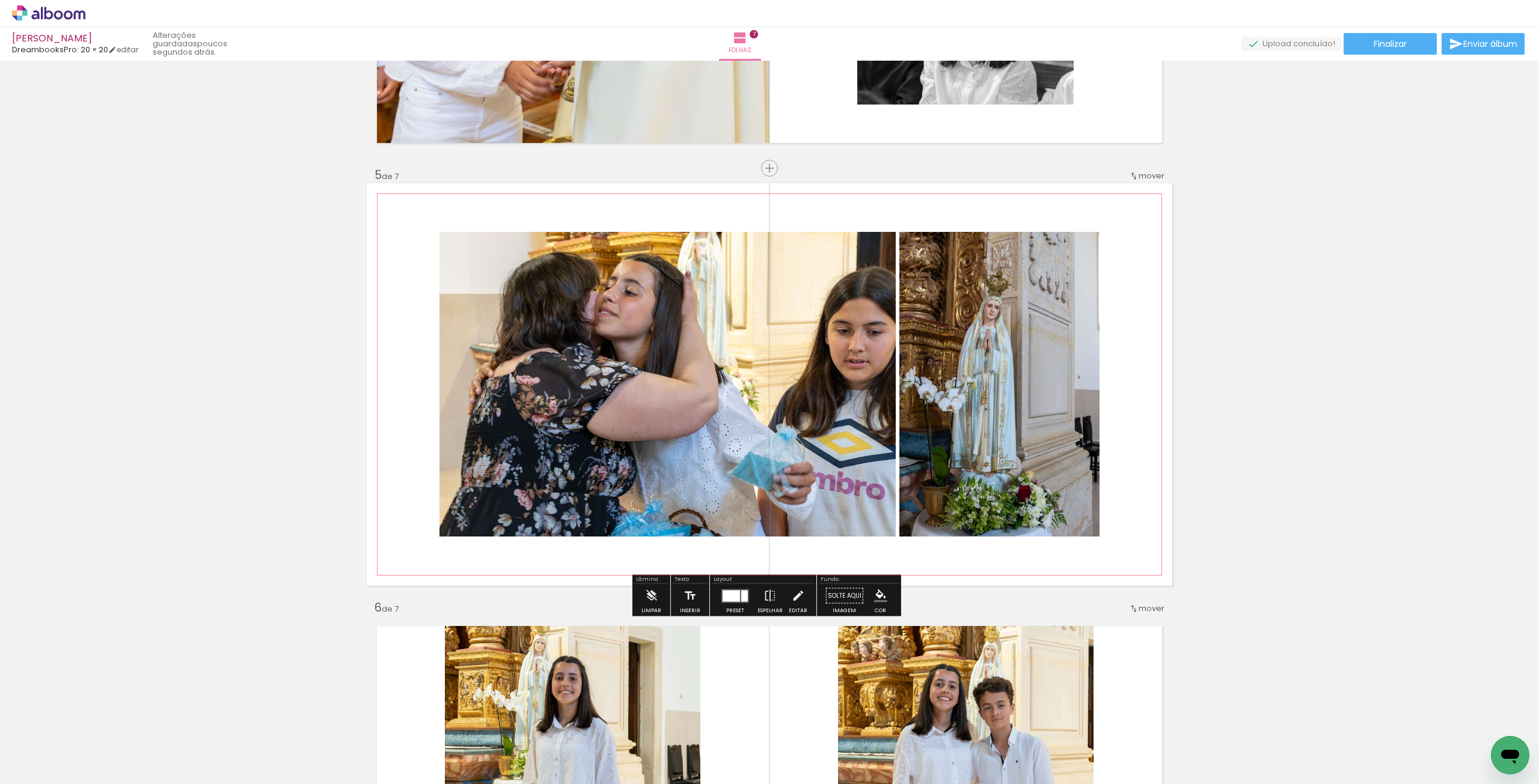
click at [735, 441] on div at bounding box center [735, 596] width 32 height 24
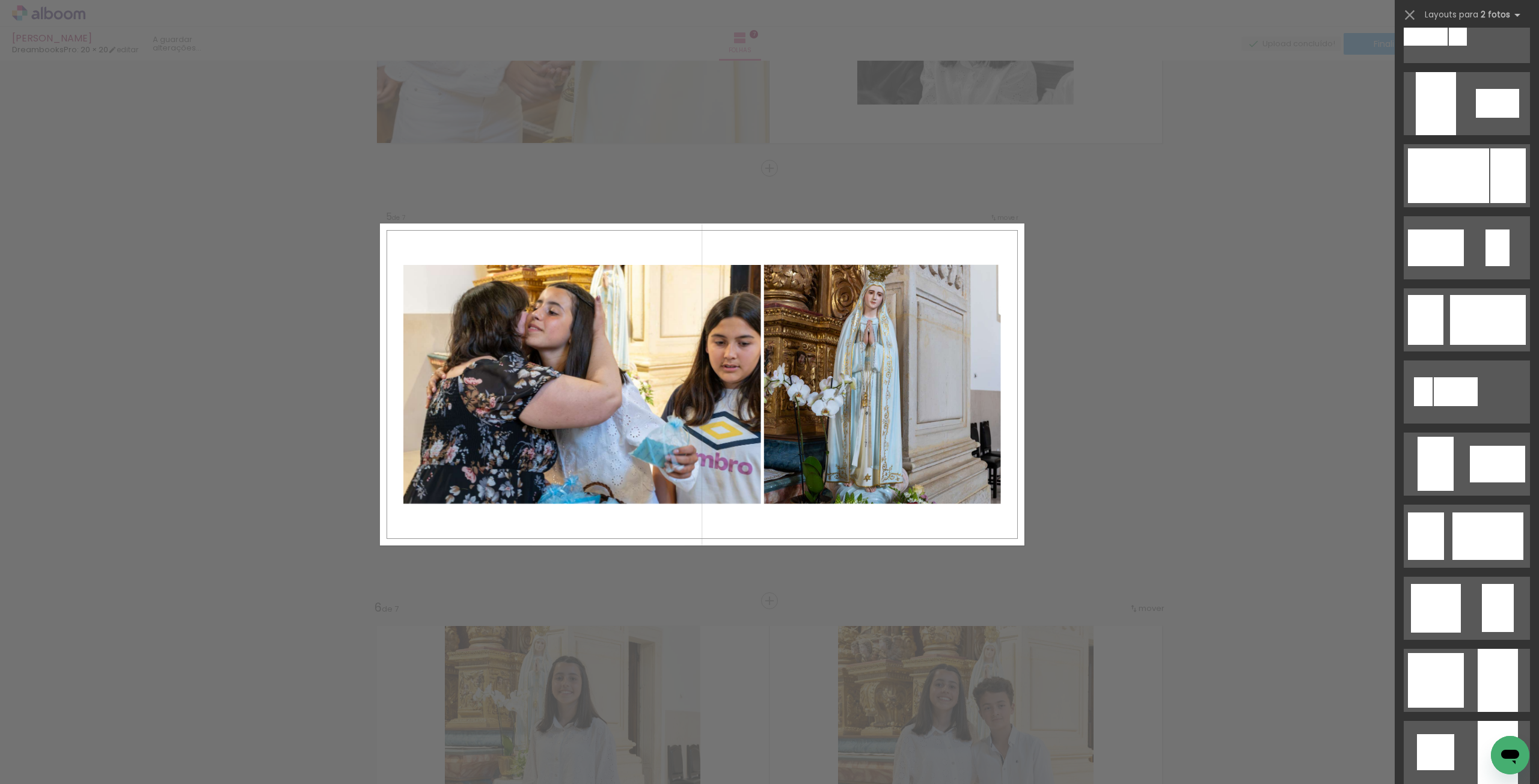
scroll to position [960, 0]
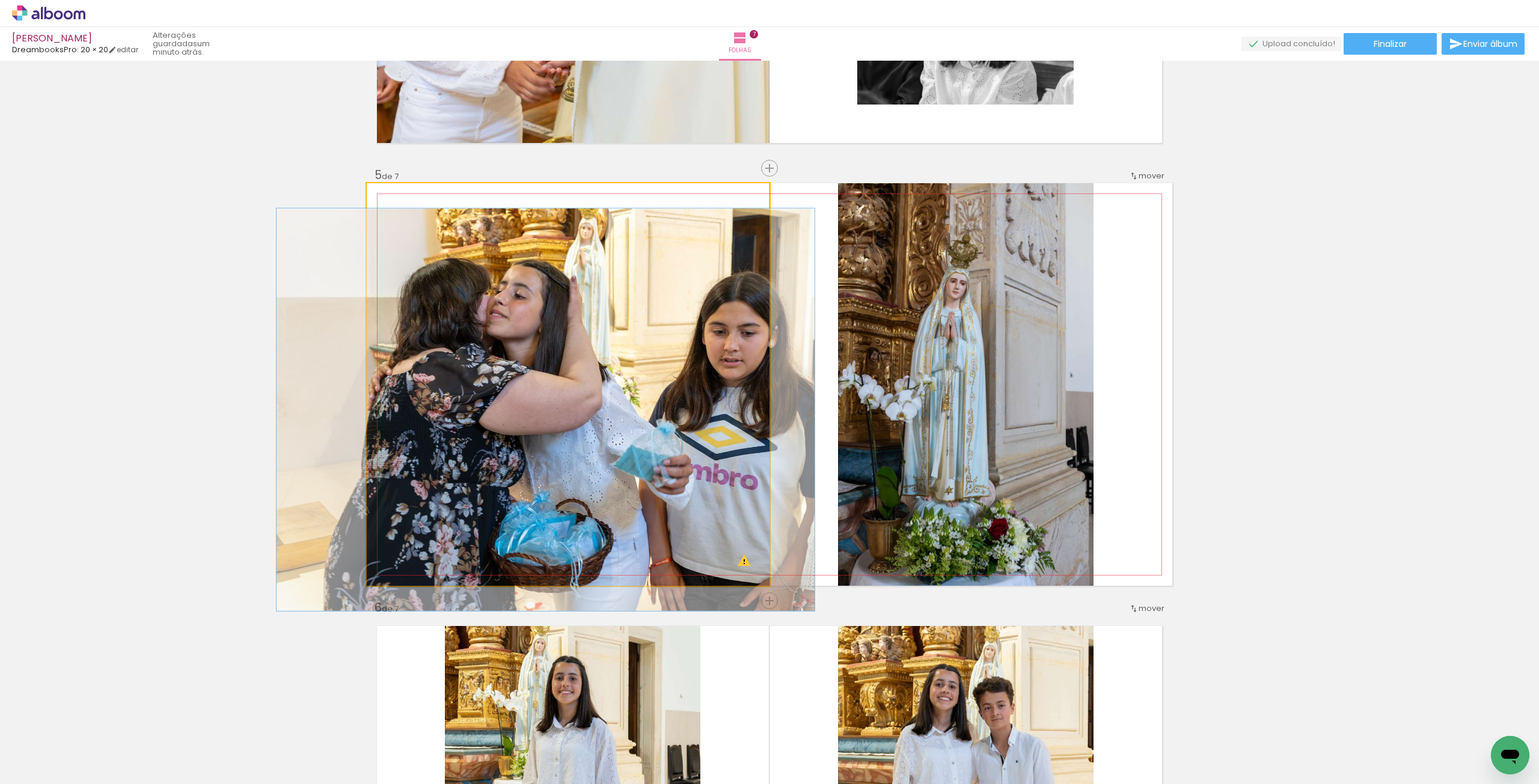
drag, startPoint x: 403, startPoint y: 198, endPoint x: 386, endPoint y: 200, distance: 17.1
type paper-slider "100"
click at [390, 200] on div at bounding box center [395, 196] width 11 height 11
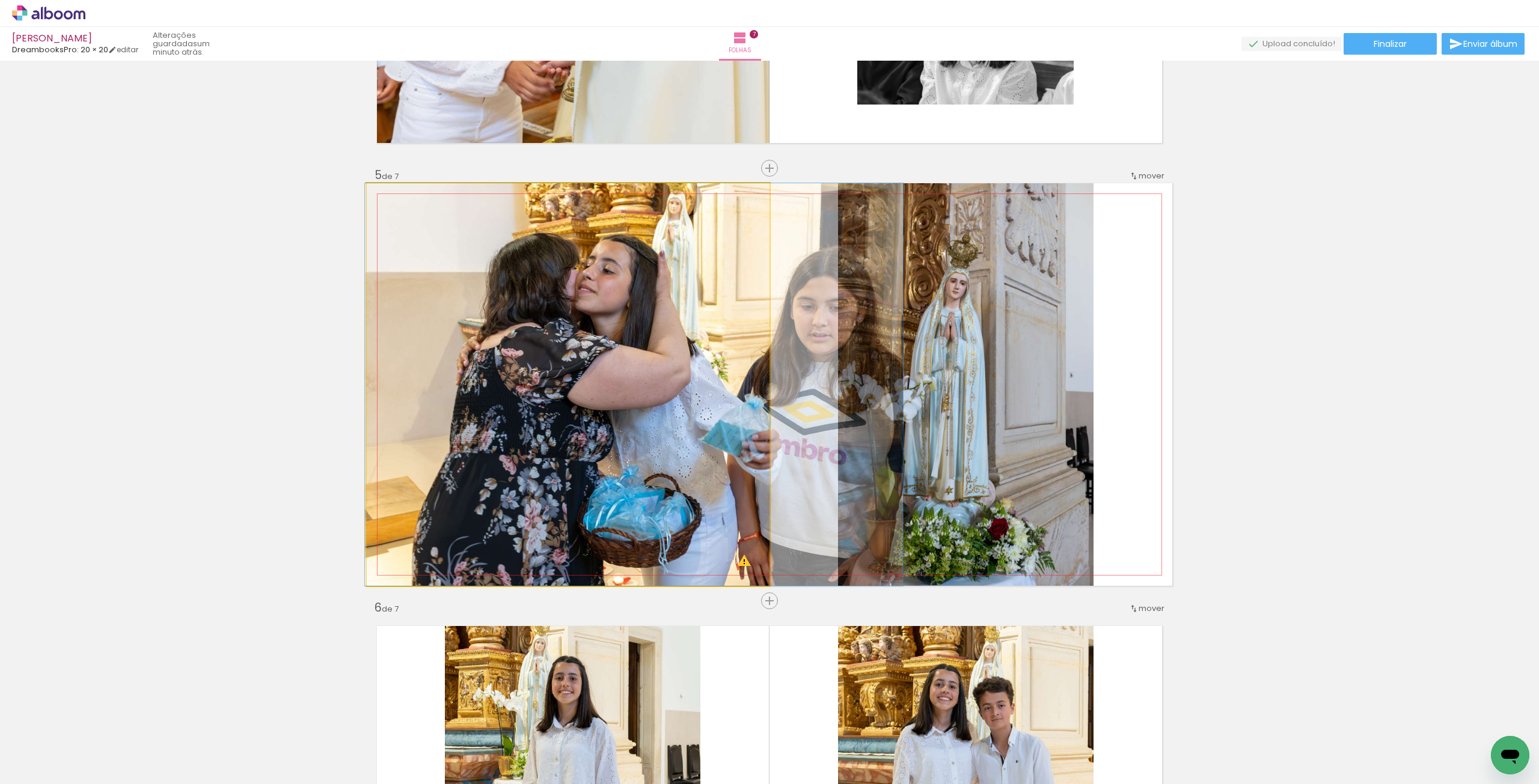
drag, startPoint x: 557, startPoint y: 359, endPoint x: 661, endPoint y: 366, distance: 104.2
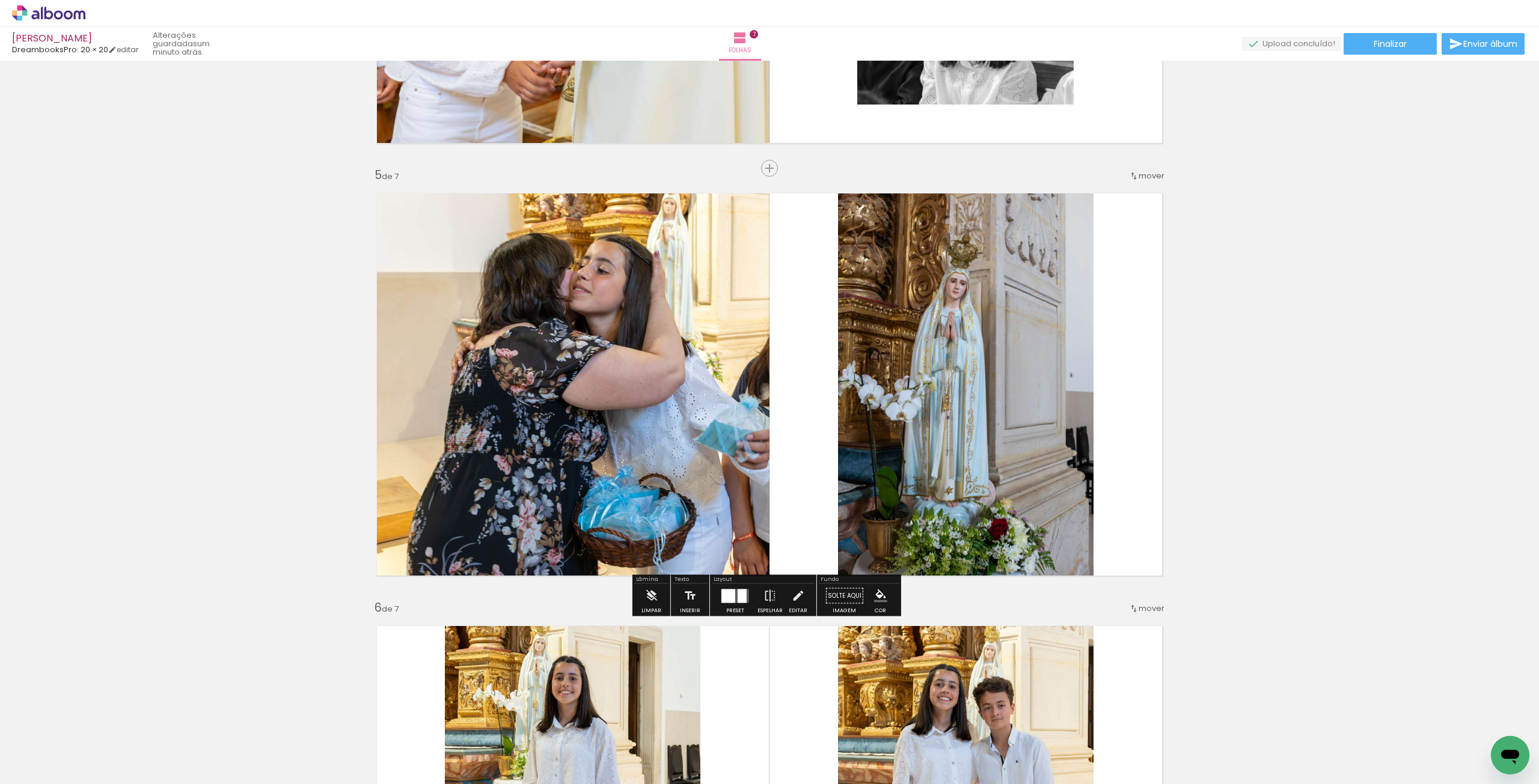
click at [1043, 396] on div "Inserir folha 1 de 7 Inserir folha 2 de 7 Inserir folha 3 de 7 Inserir folha 4 …" at bounding box center [770, 153] width 1539 height 3462
click at [313, 428] on div "Inserir folha 1 de 7 Inserir folha 2 de 7 Inserir folha 3 de 7 Inserir folha 4 …" at bounding box center [770, 153] width 1539 height 3462
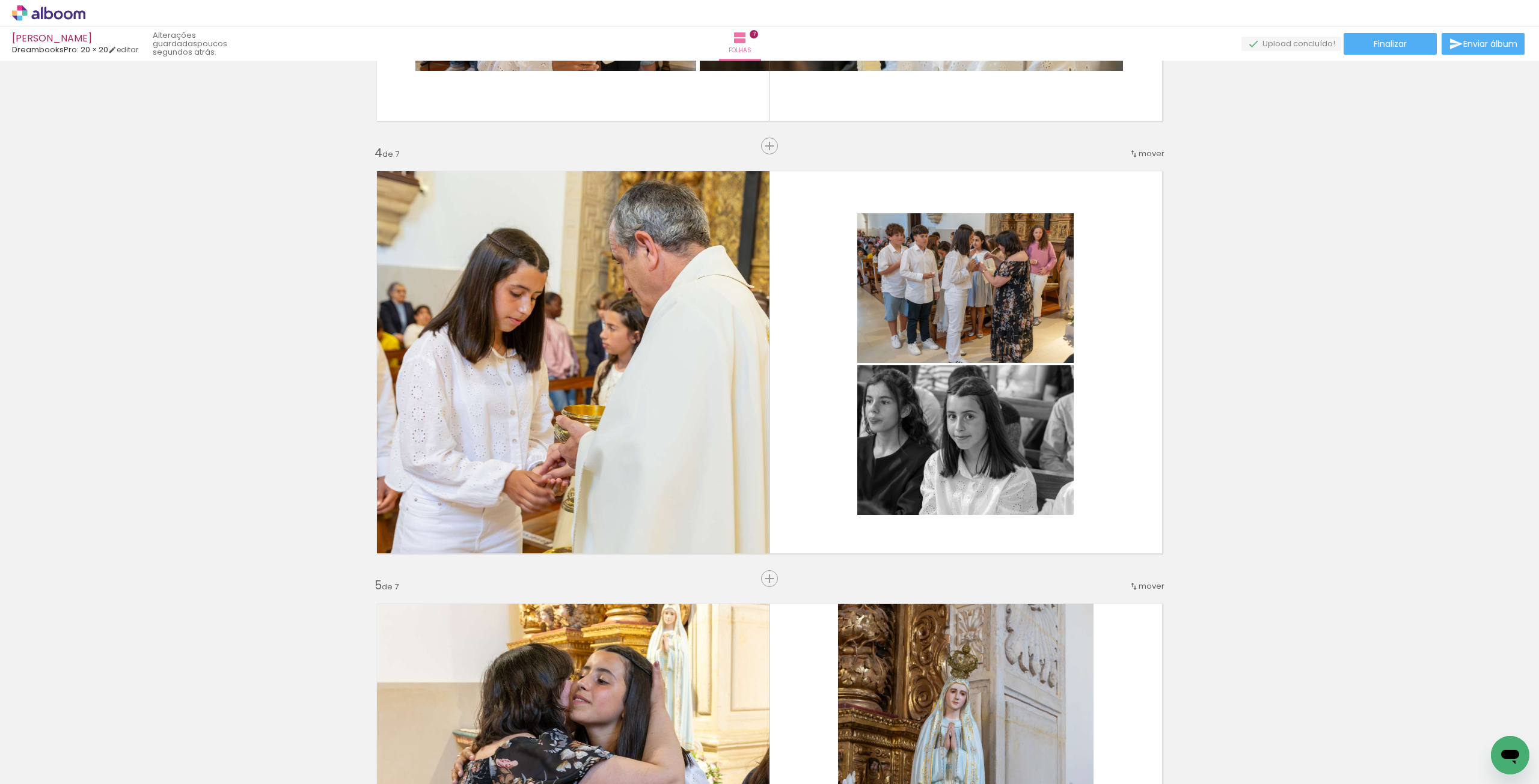
scroll to position [1223, 0]
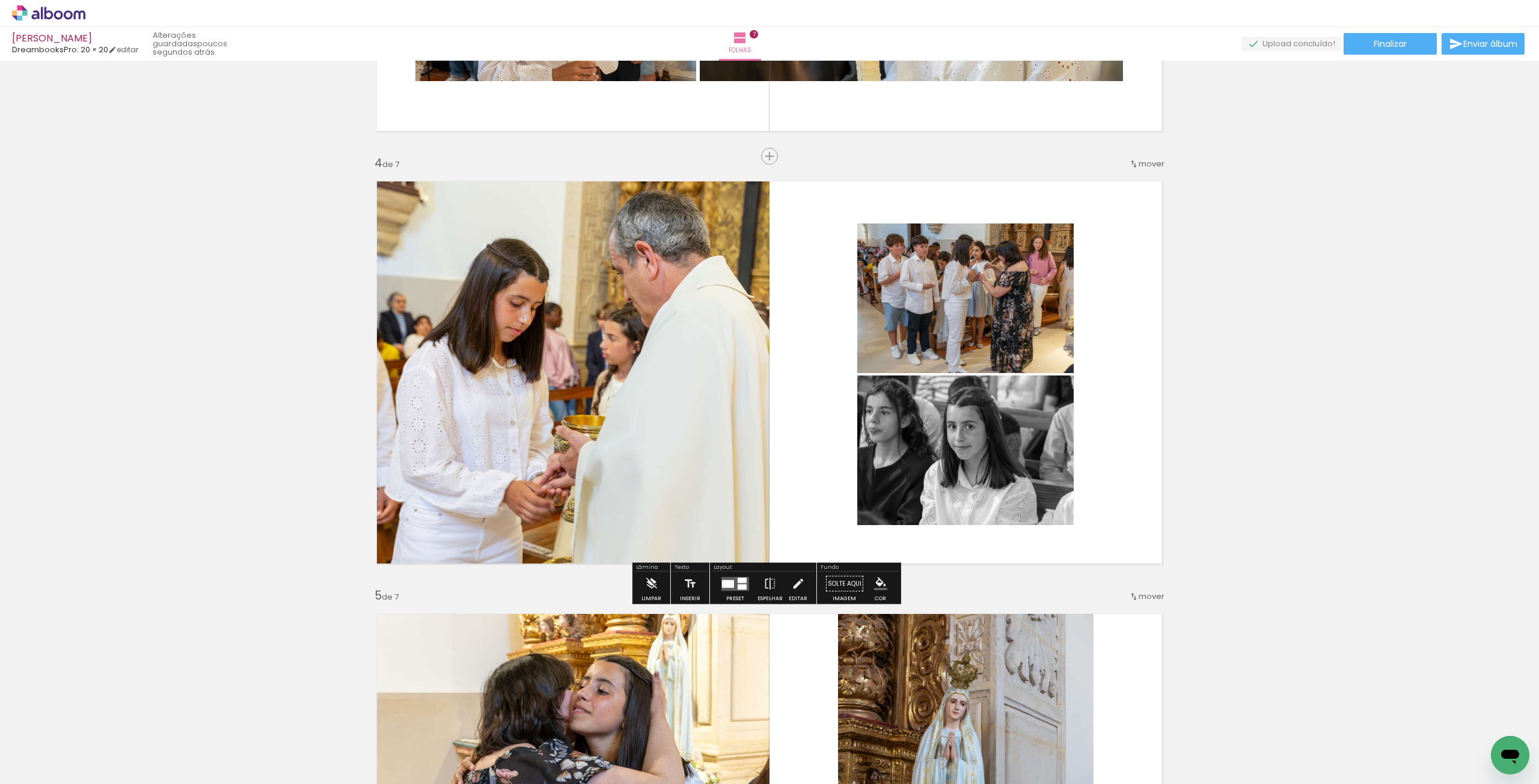
click at [0, 0] on slot "P&B" at bounding box center [0, 0] width 0 height 0
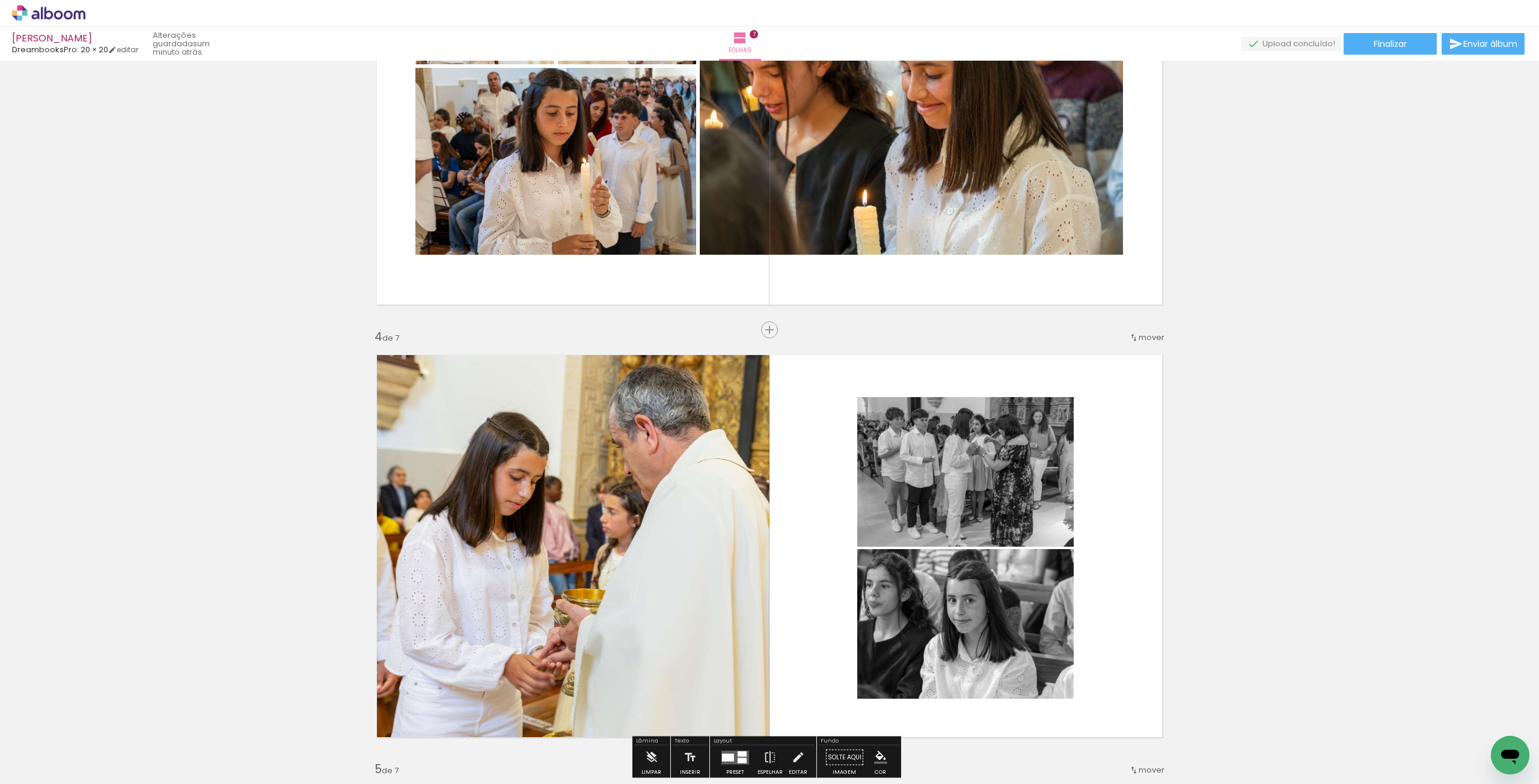
scroll to position [817, 0]
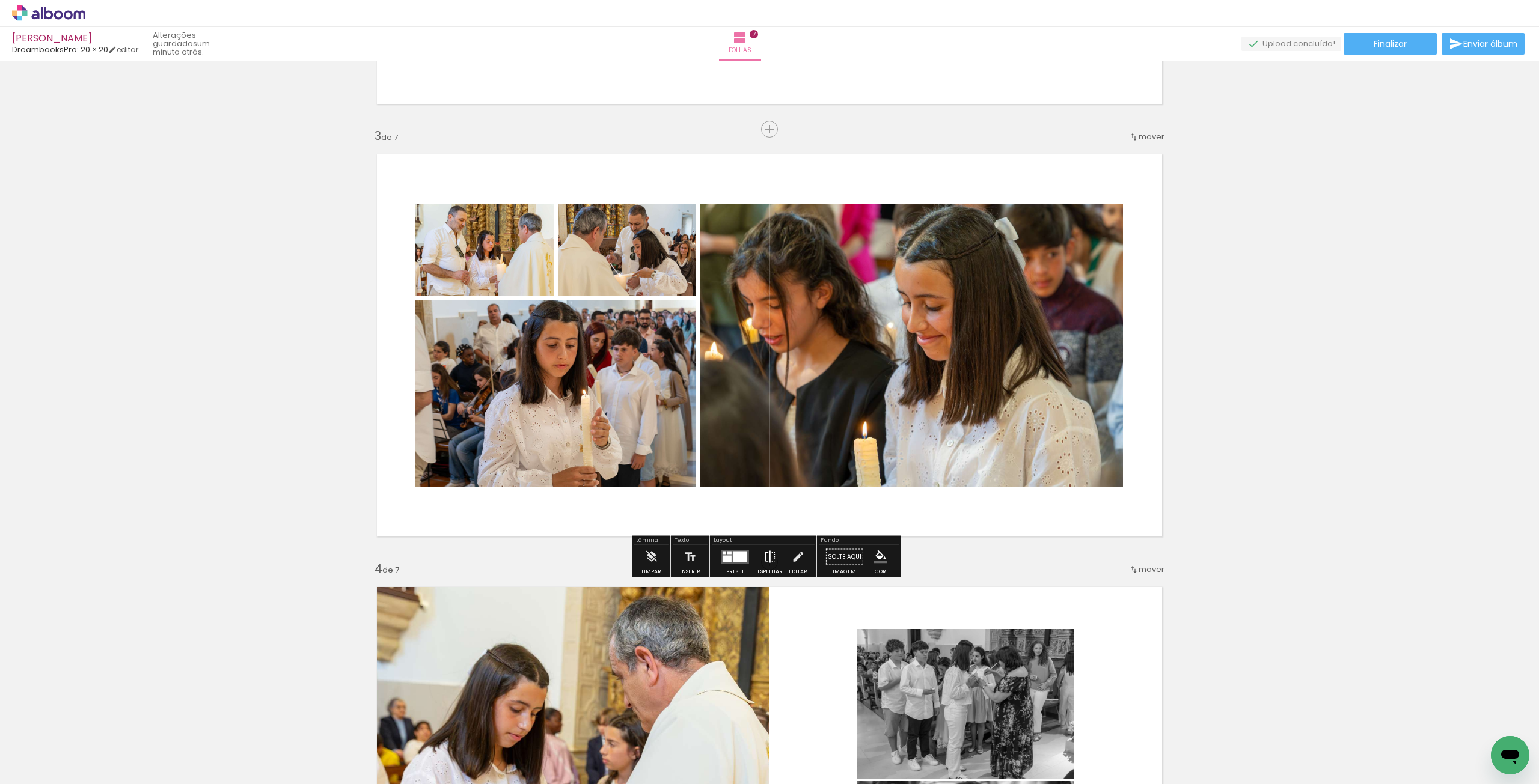
click at [764, 441] on iron-icon at bounding box center [770, 557] width 13 height 24
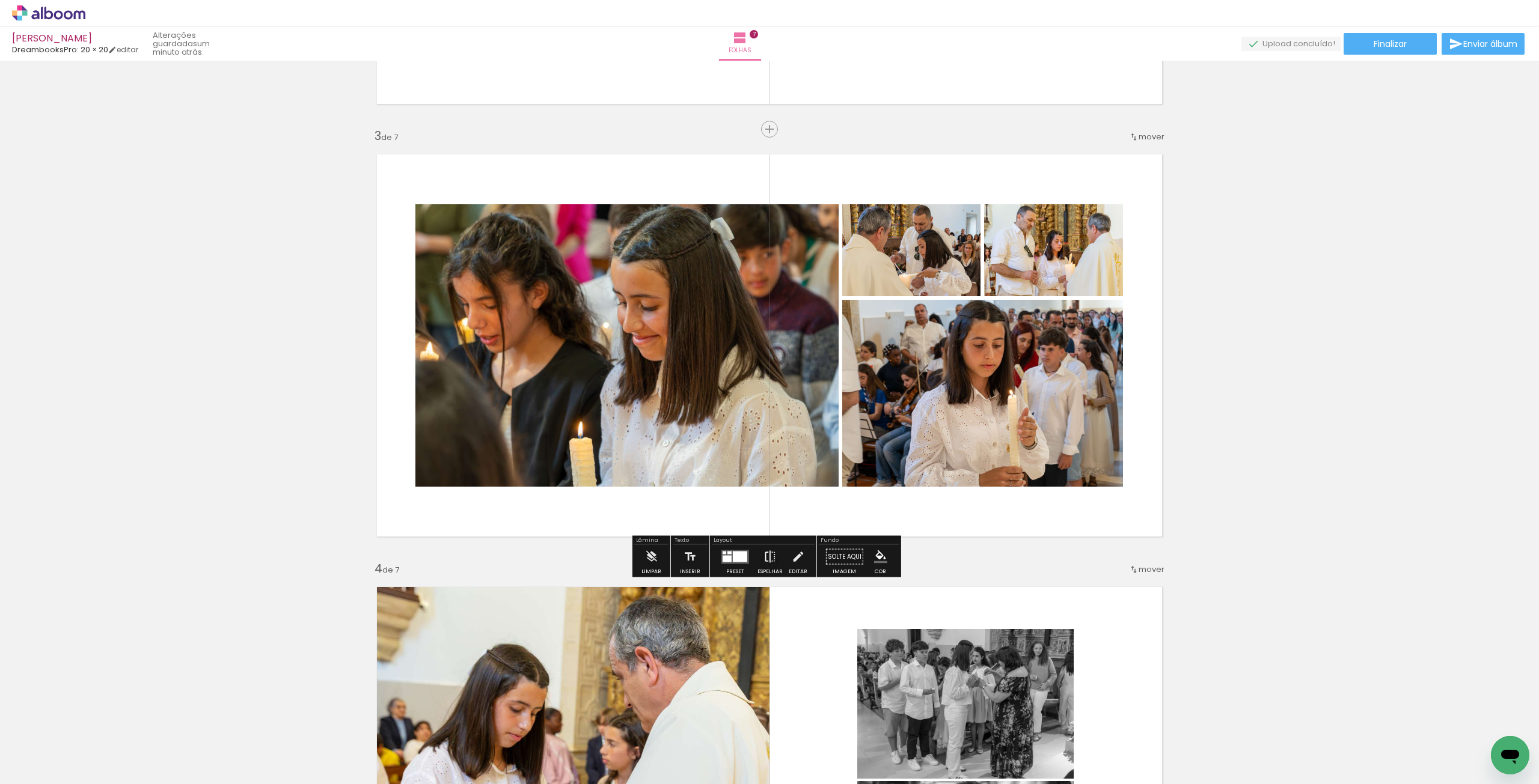
click at [759, 441] on paper-button "Espelhar" at bounding box center [770, 560] width 31 height 31
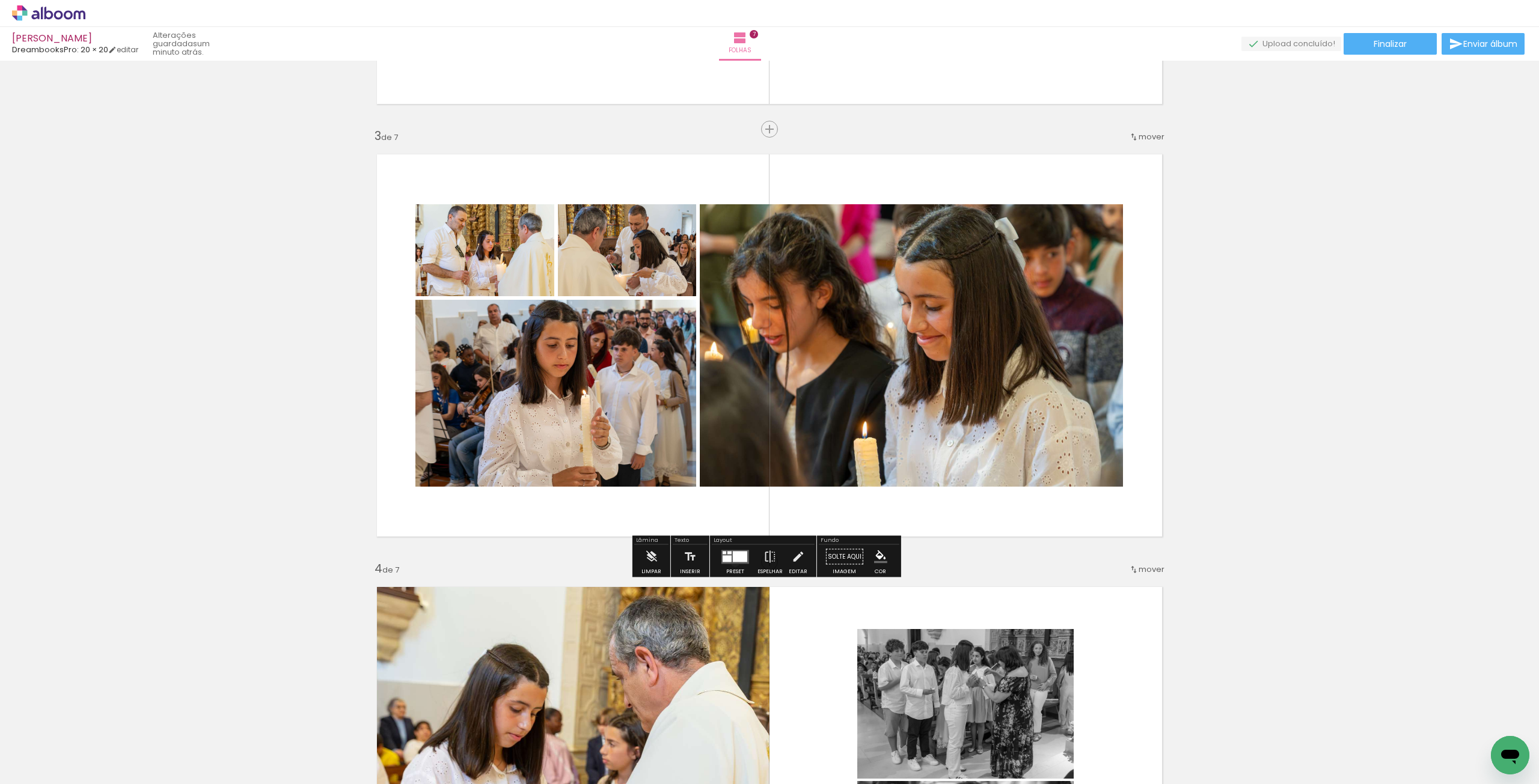
click at [732, 441] on quentale-layouter at bounding box center [735, 556] width 27 height 14
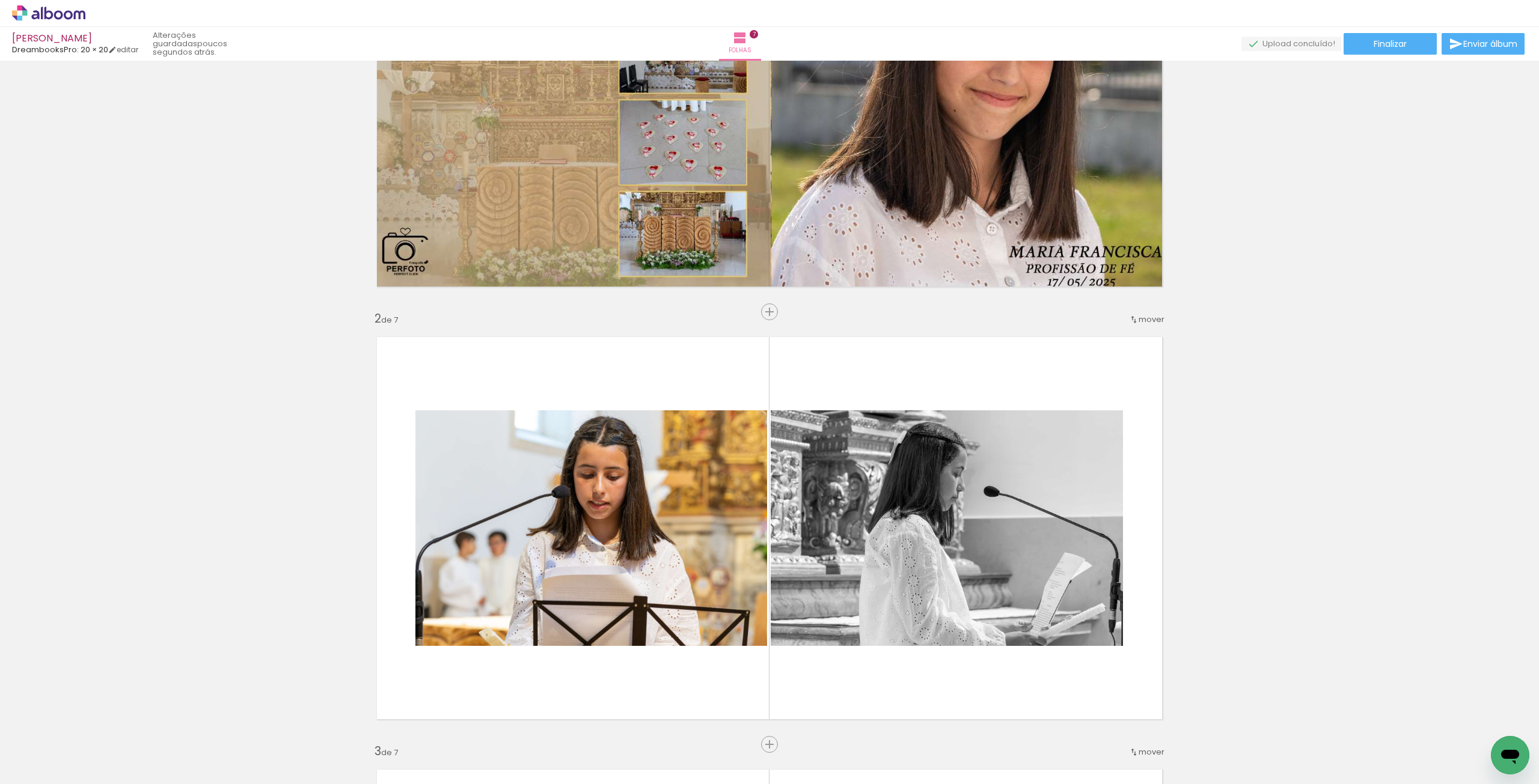
scroll to position [0, 0]
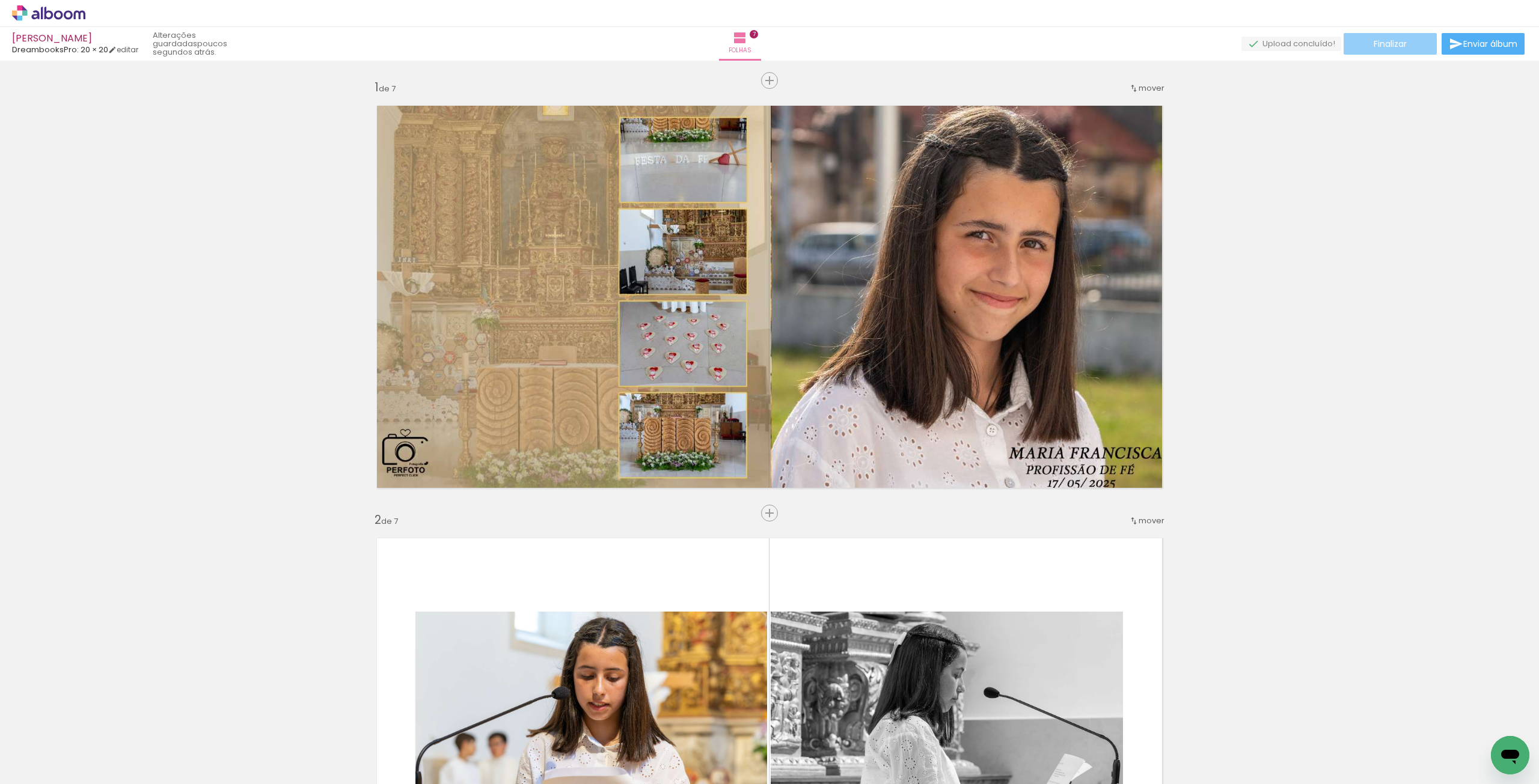
click at [1043, 45] on span "Finalizar" at bounding box center [1390, 44] width 33 height 9
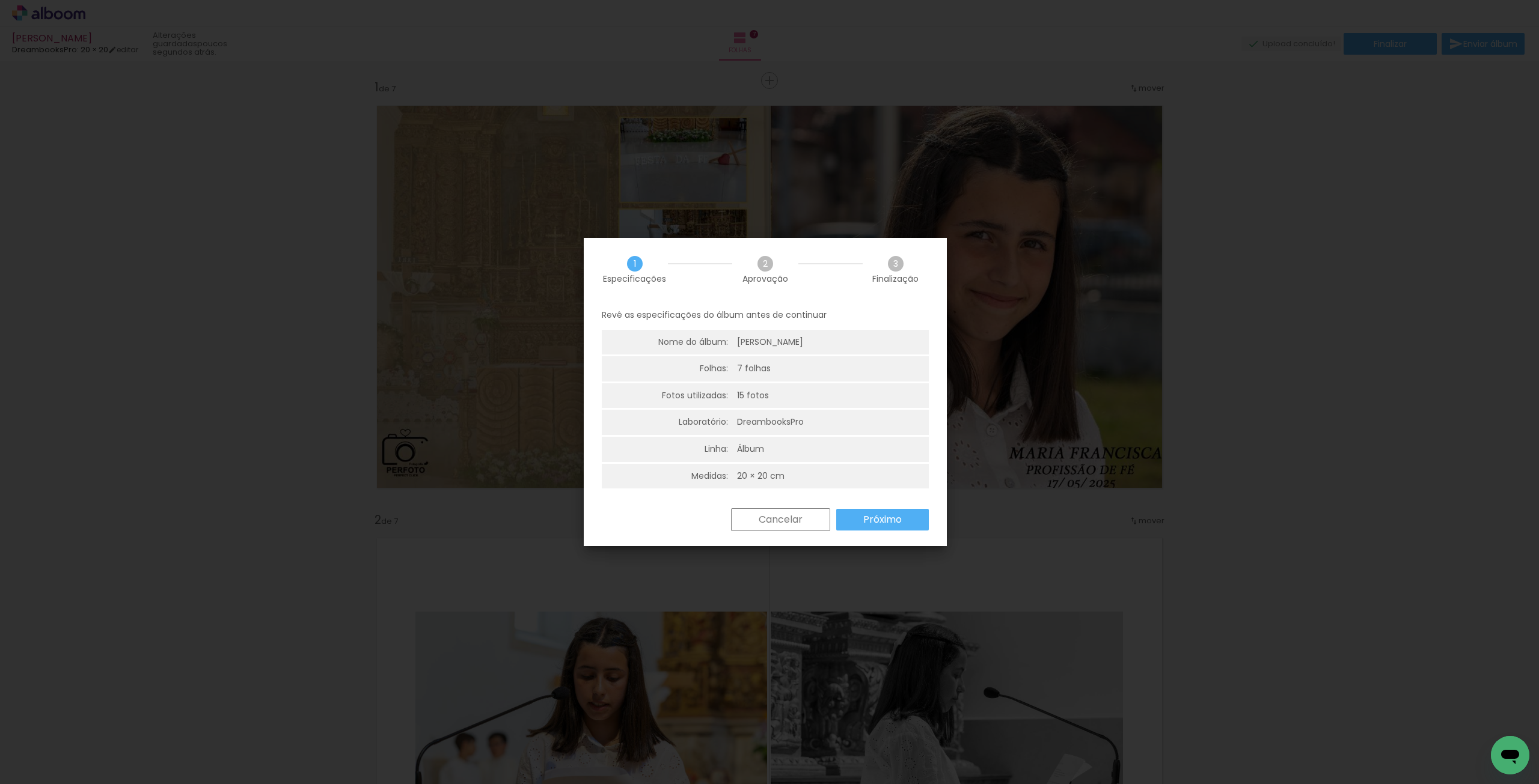
click at [0, 0] on slot "Próximo" at bounding box center [0, 0] width 0 height 0
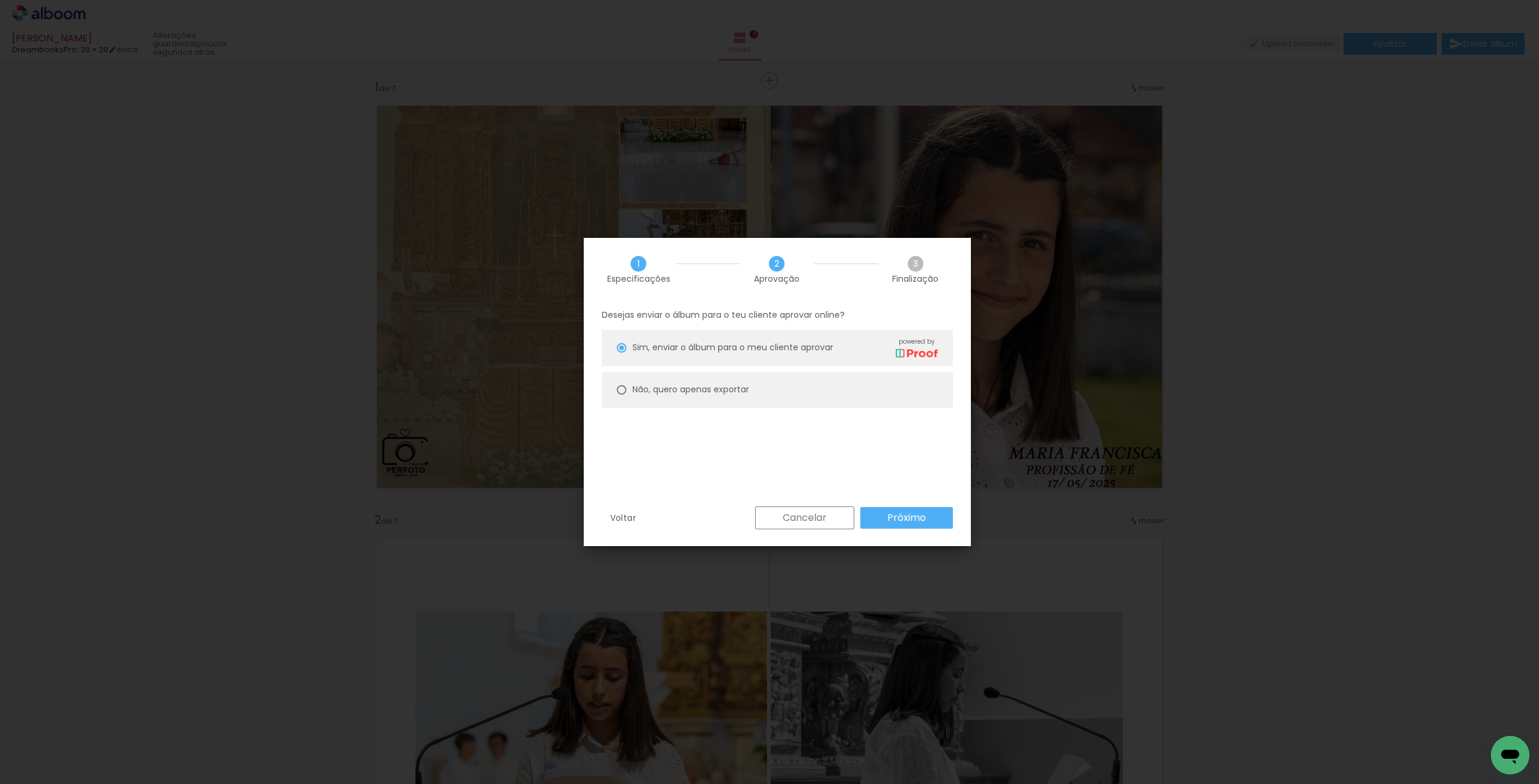
click at [0, 0] on slot "Não, quero apenas exportar" at bounding box center [0, 0] width 0 height 0
type paper-radio-button "on"
click at [0, 0] on slot "Próximo" at bounding box center [0, 0] width 0 height 0
type input "Alta, 300 DPI"
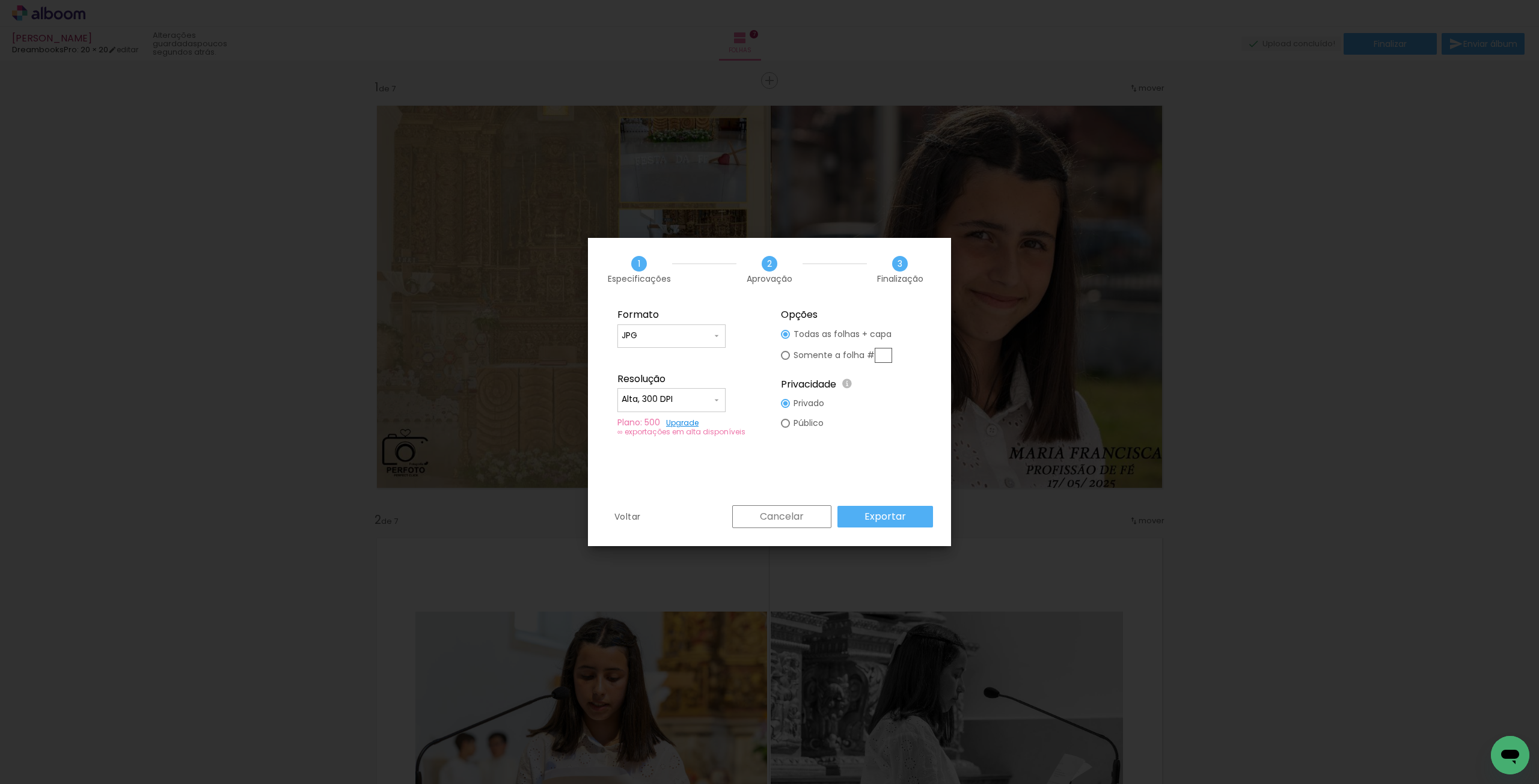
click at [0, 0] on slot "Exportar" at bounding box center [0, 0] width 0 height 0
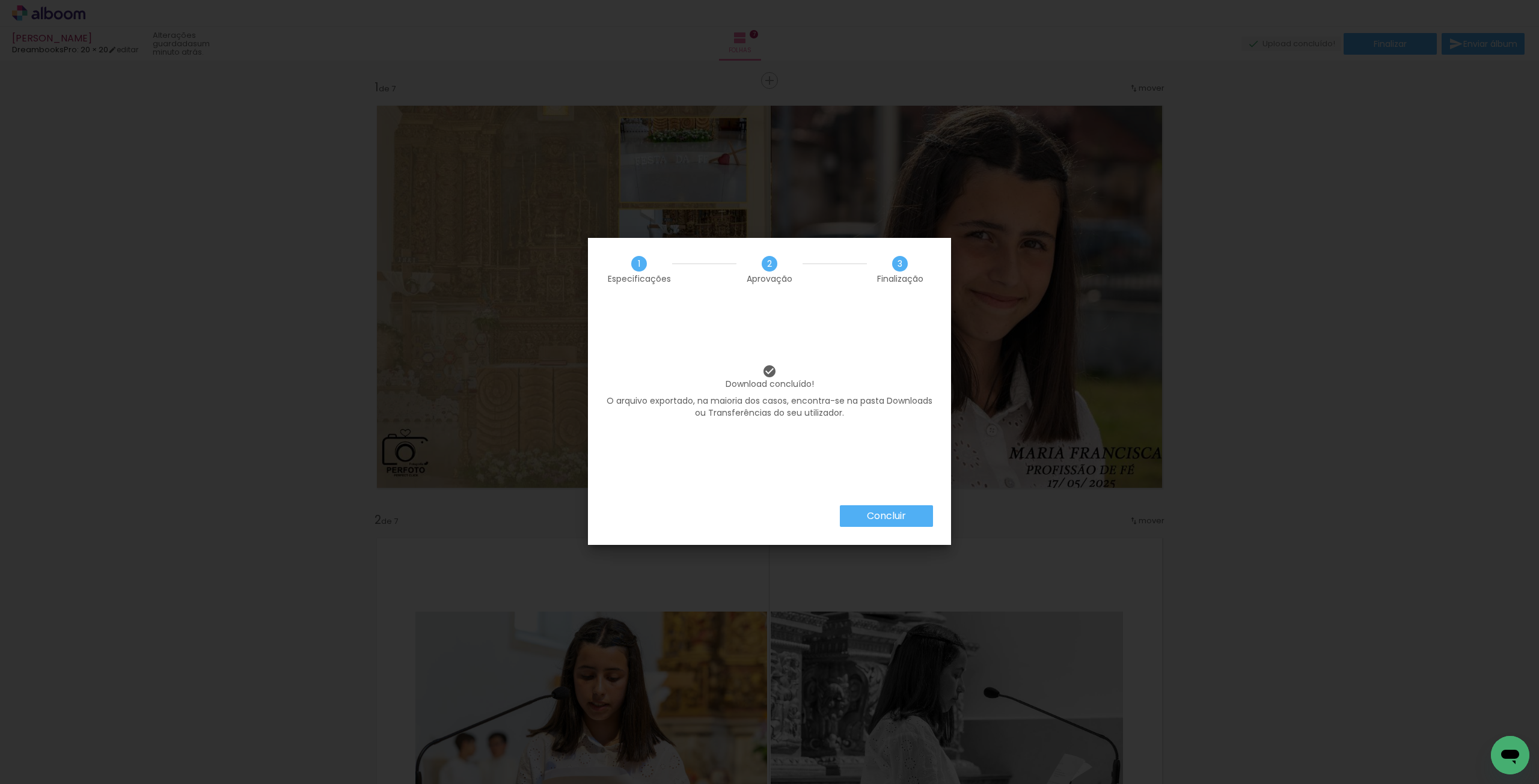
click at [0, 0] on slot "Concluir" at bounding box center [0, 0] width 0 height 0
